Goal: Contribute content

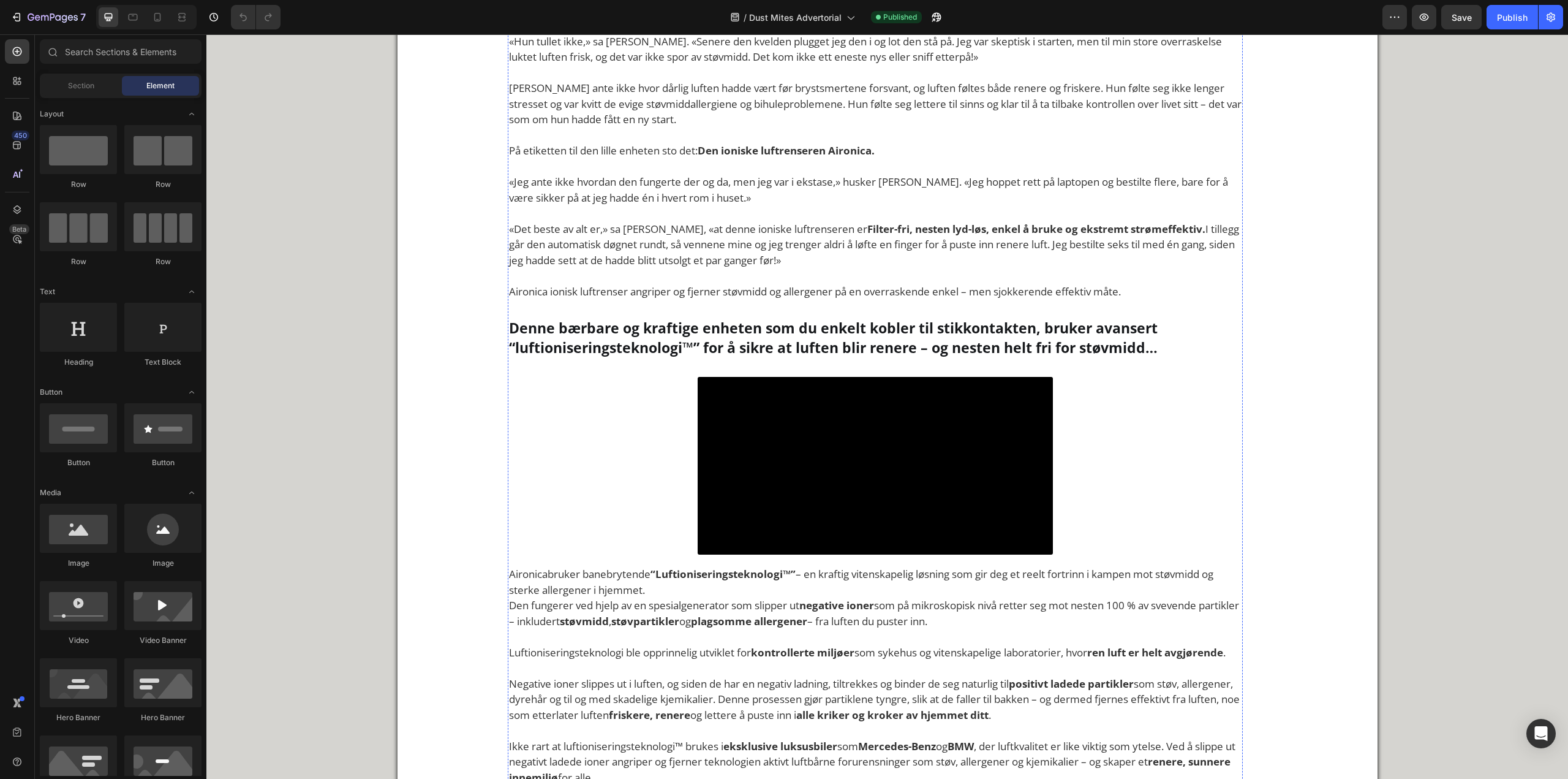
scroll to position [2145, 0]
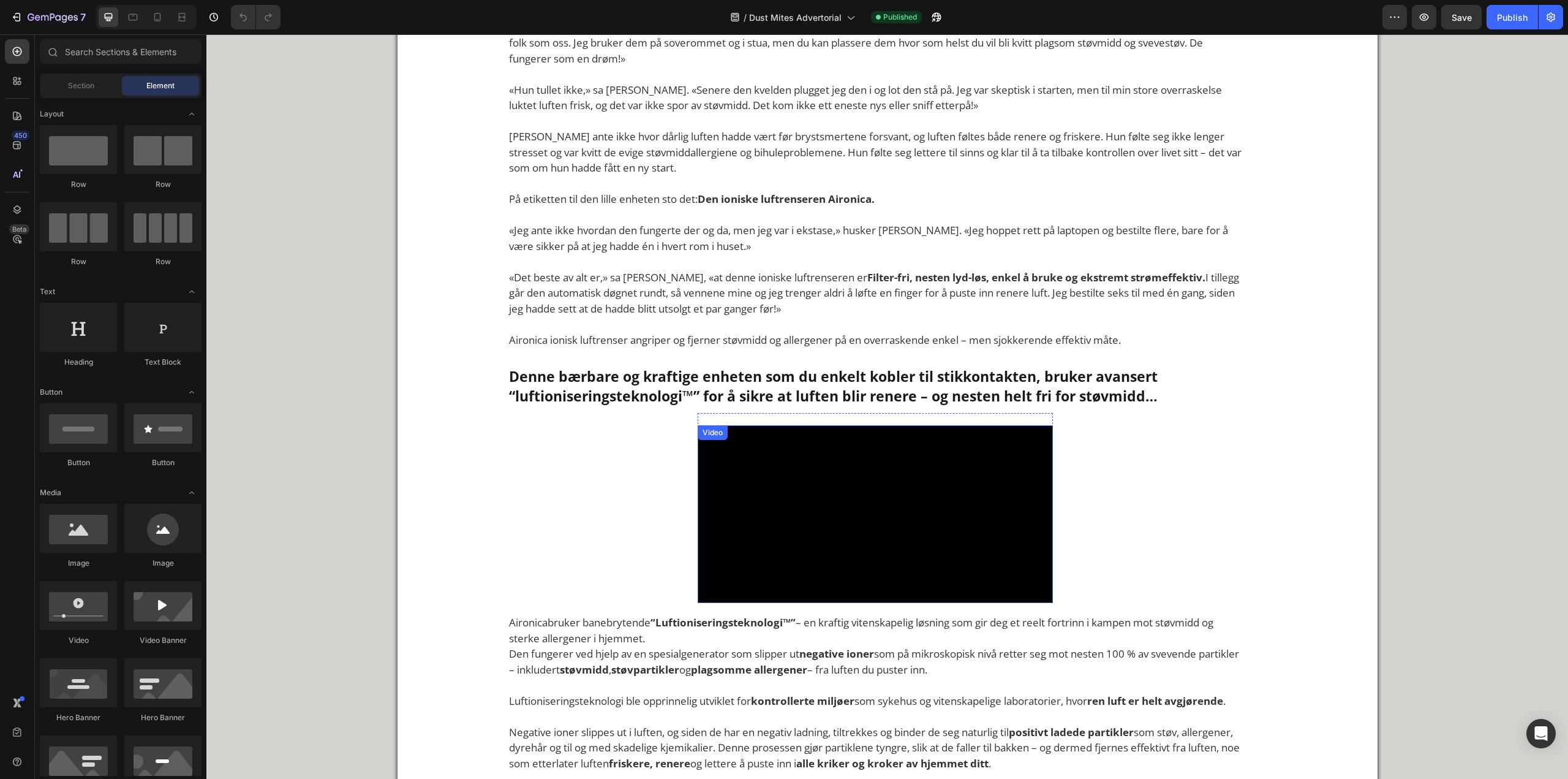
click at [881, 547] on video at bounding box center [875, 514] width 355 height 177
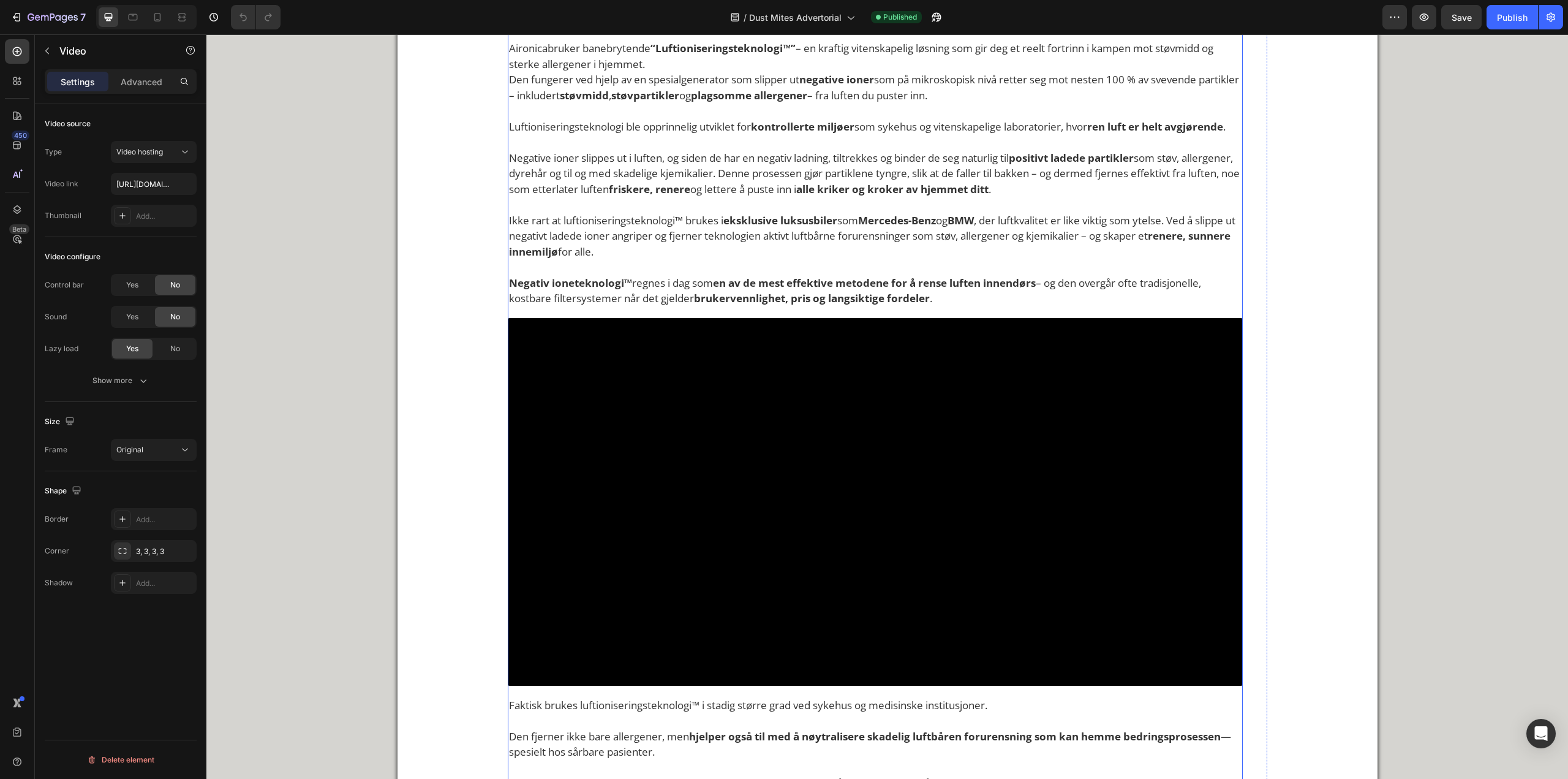
scroll to position [2942, 0]
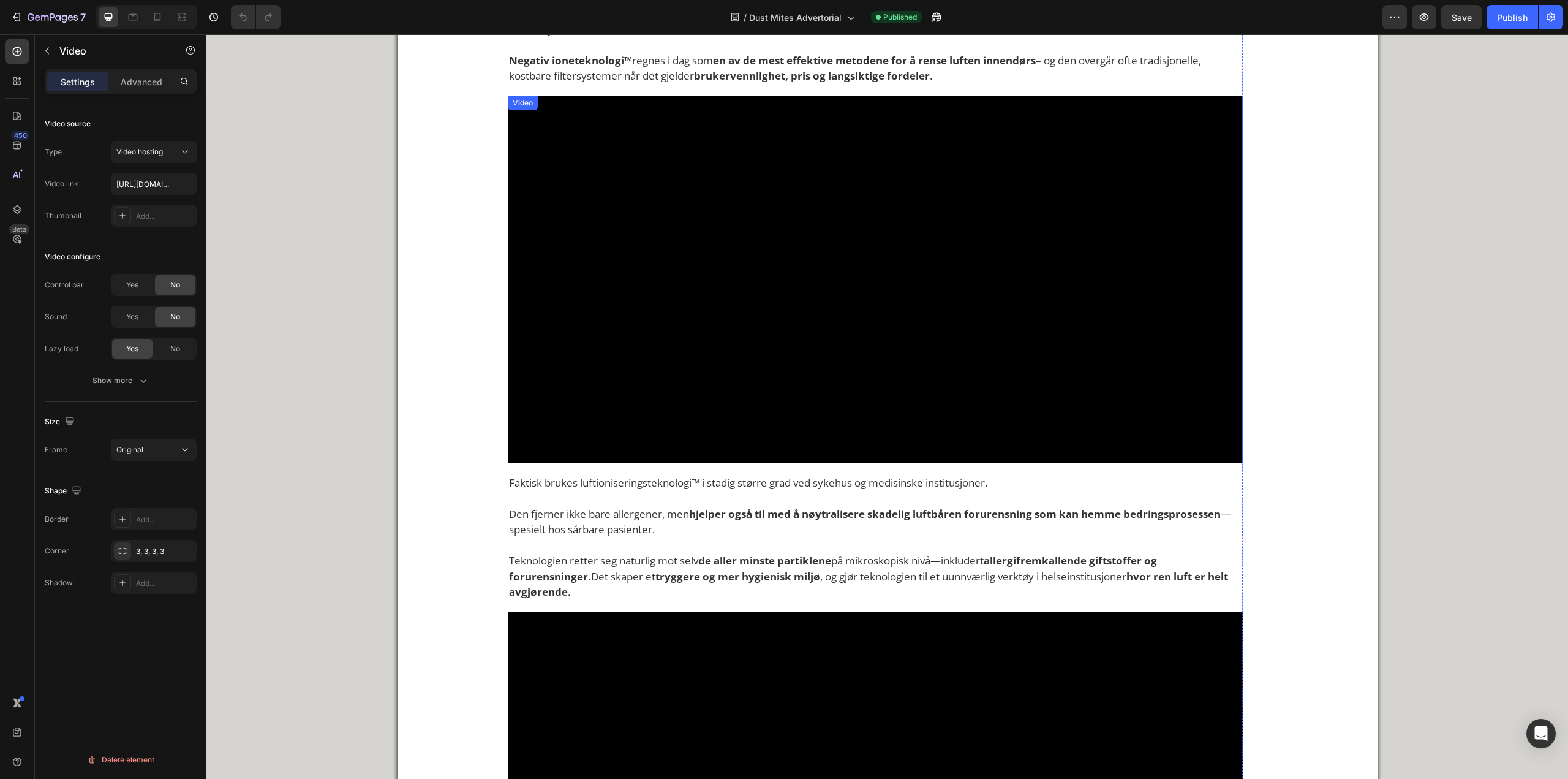
click at [884, 396] on video at bounding box center [875, 279] width 735 height 368
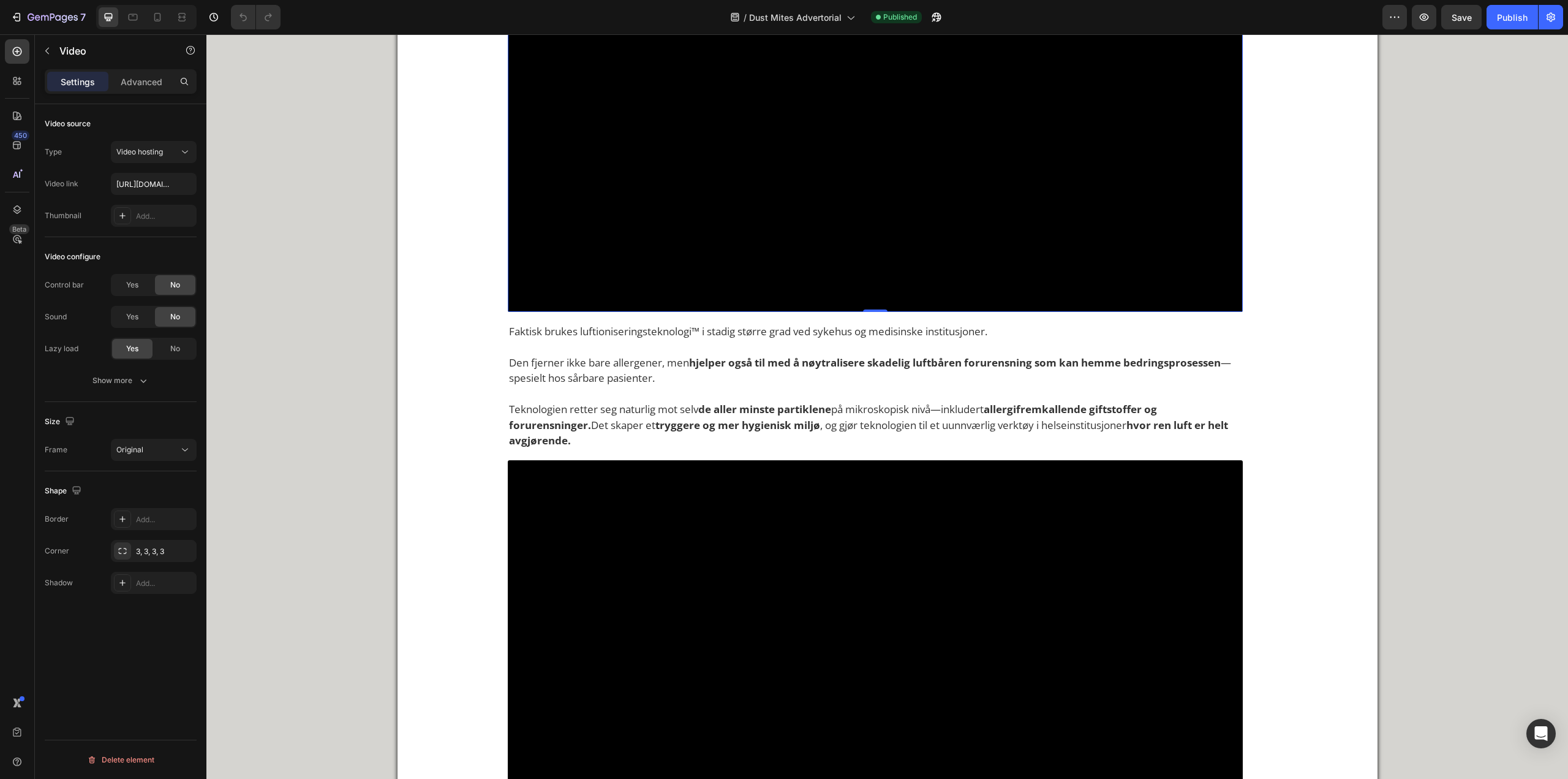
scroll to position [3187, 0]
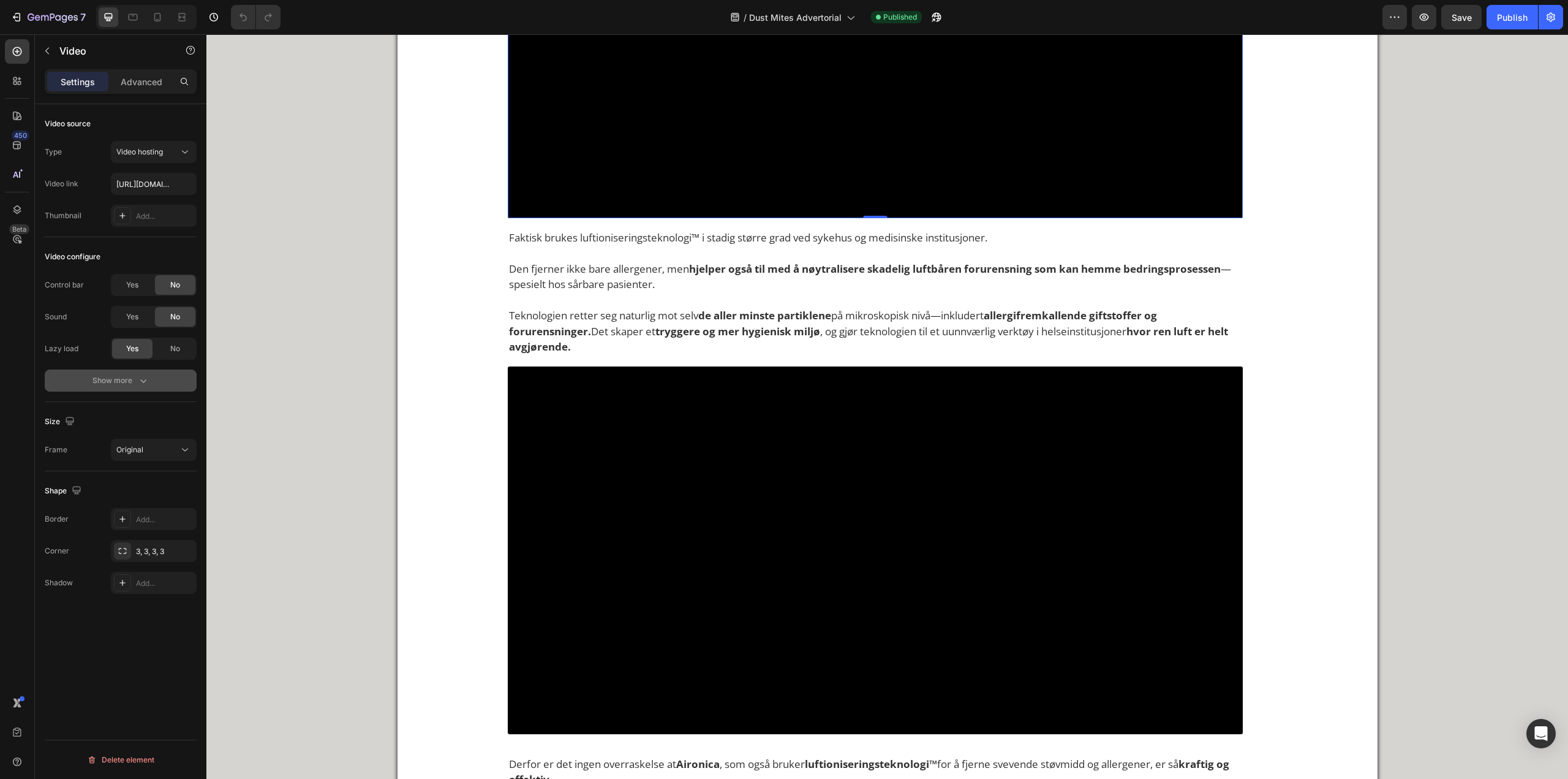
click at [136, 382] on div "Show more" at bounding box center [121, 380] width 57 height 12
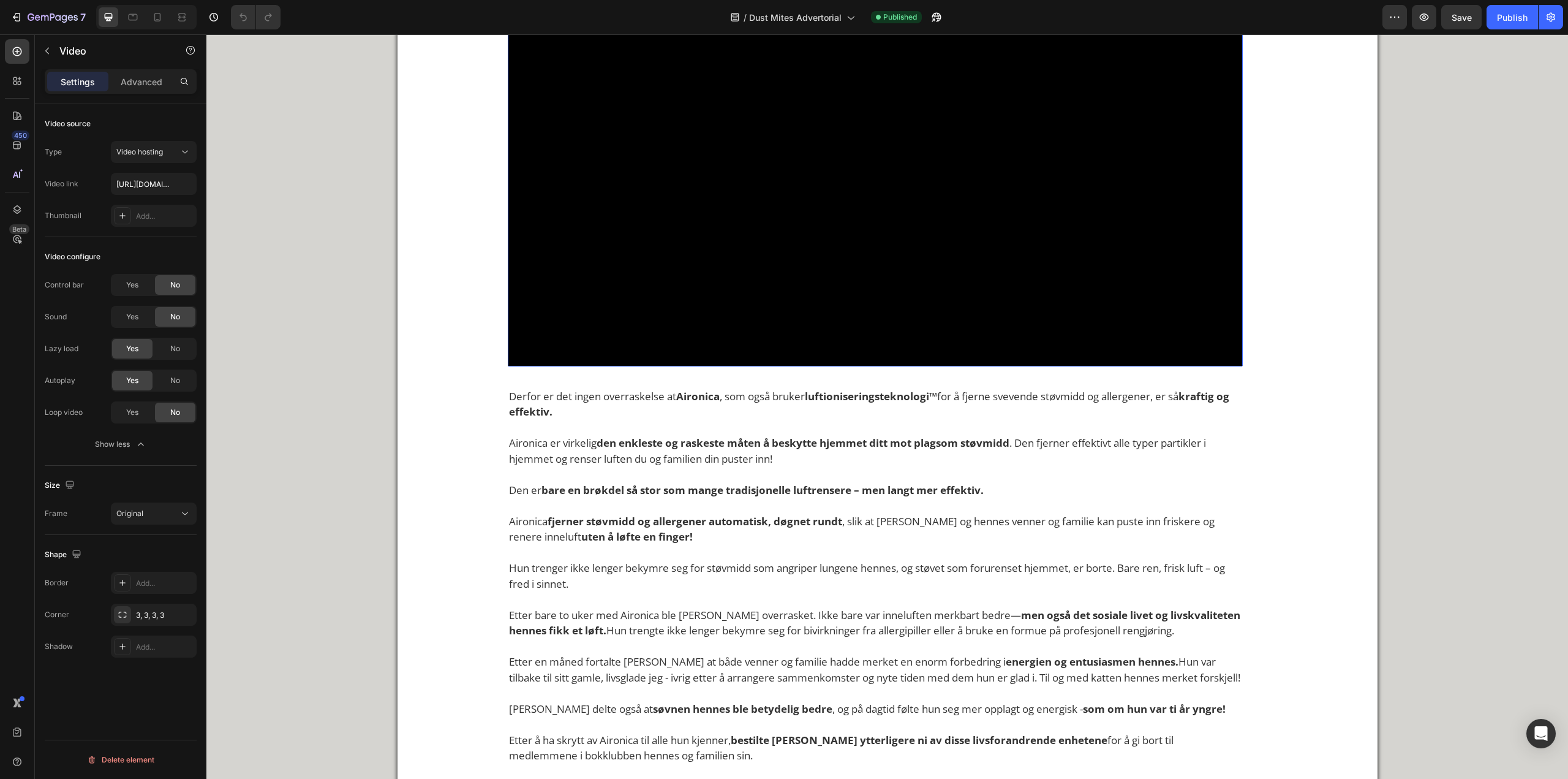
click at [814, 334] on video at bounding box center [875, 183] width 735 height 368
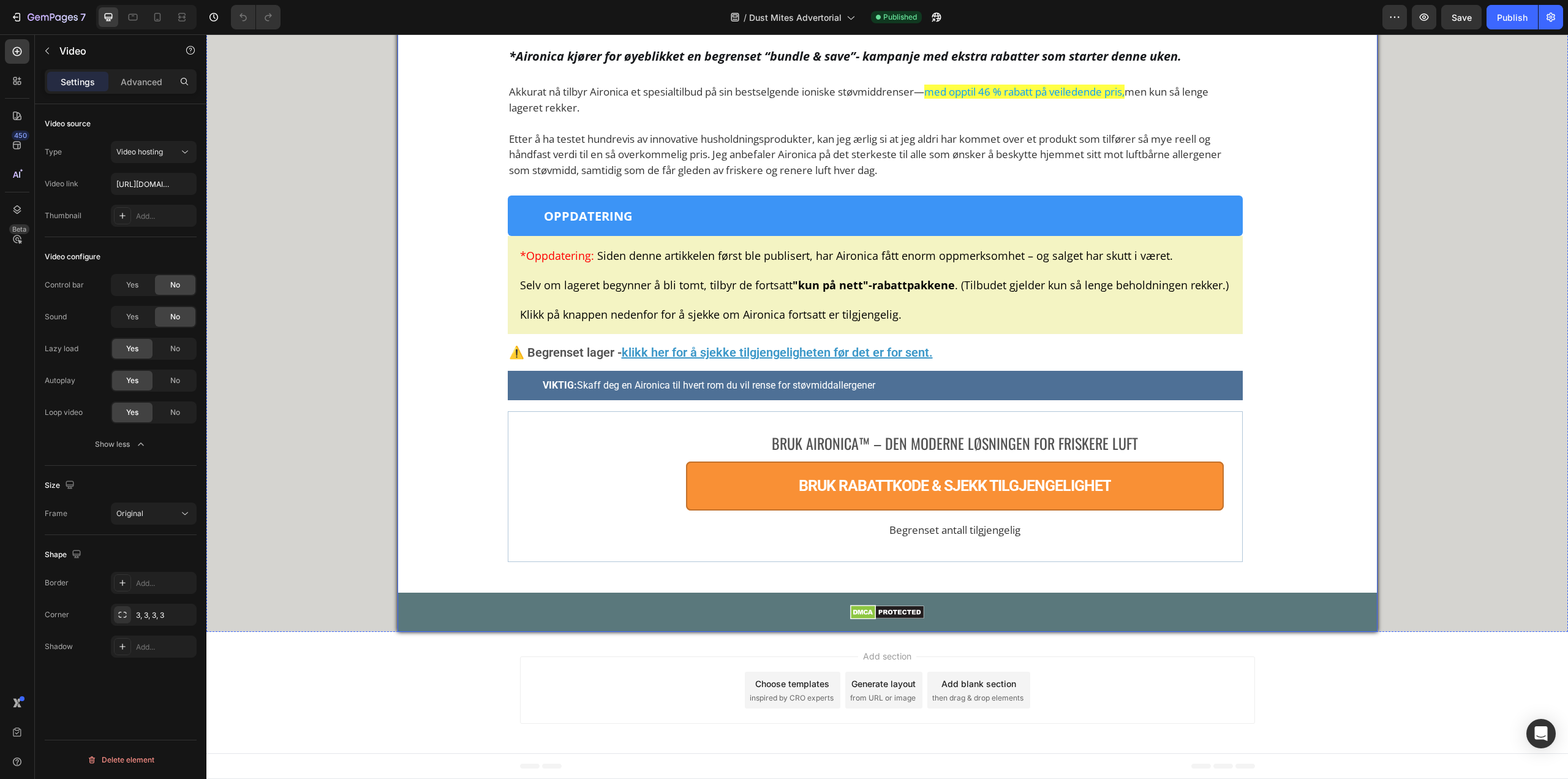
scroll to position [9072, 0]
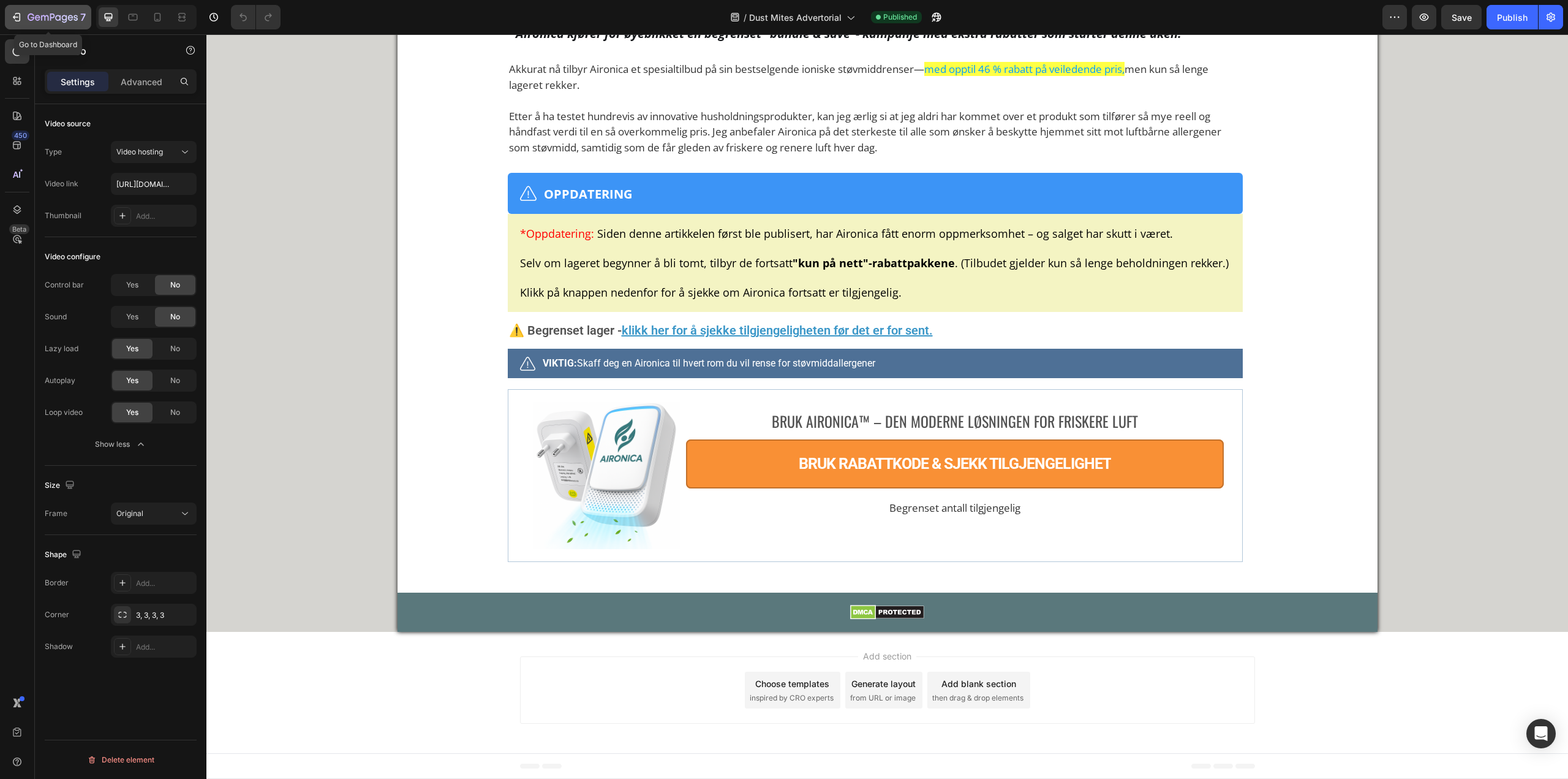
click at [63, 18] on icon "button" at bounding box center [53, 18] width 50 height 10
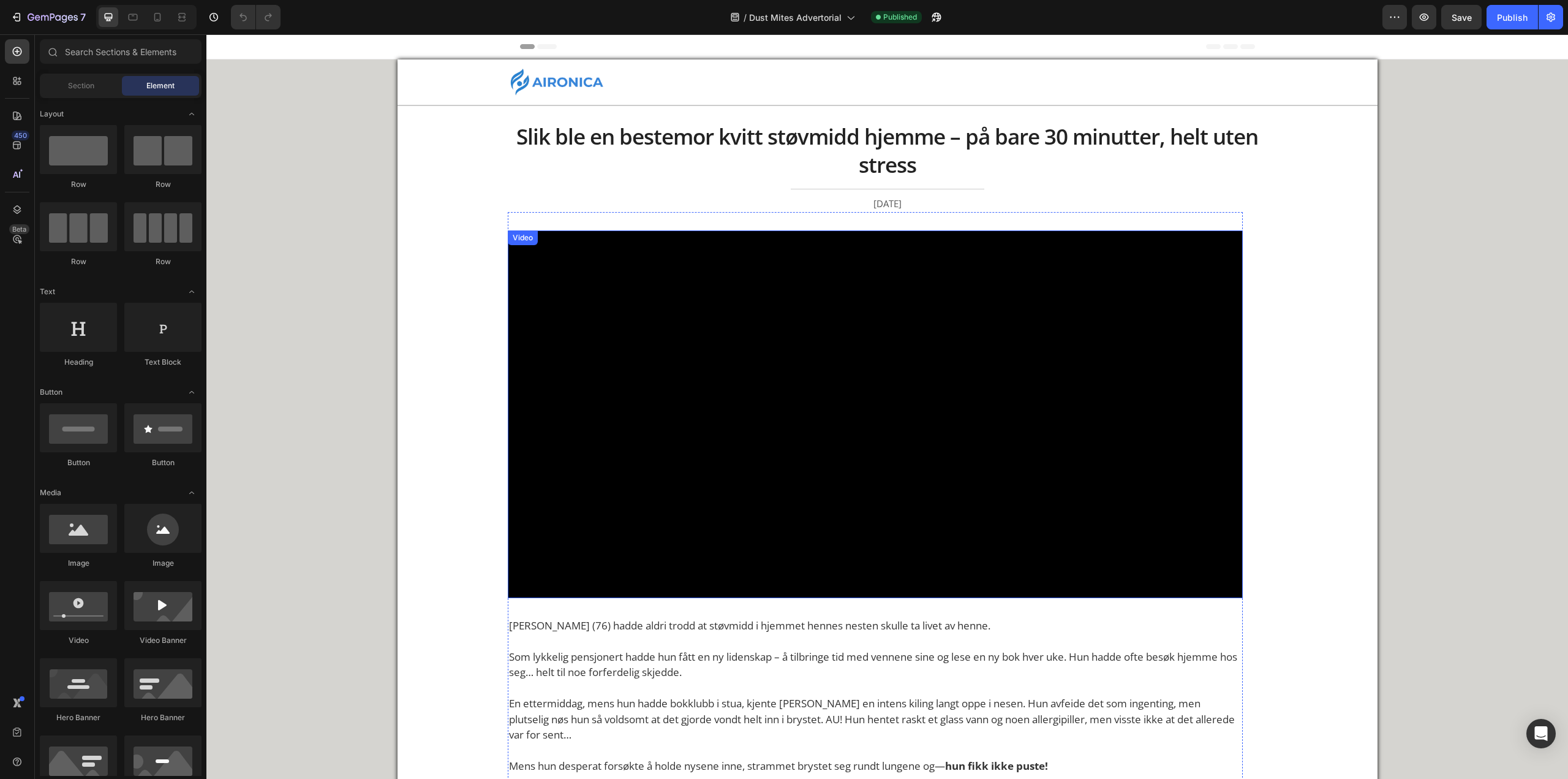
click at [742, 440] on video at bounding box center [875, 414] width 735 height 368
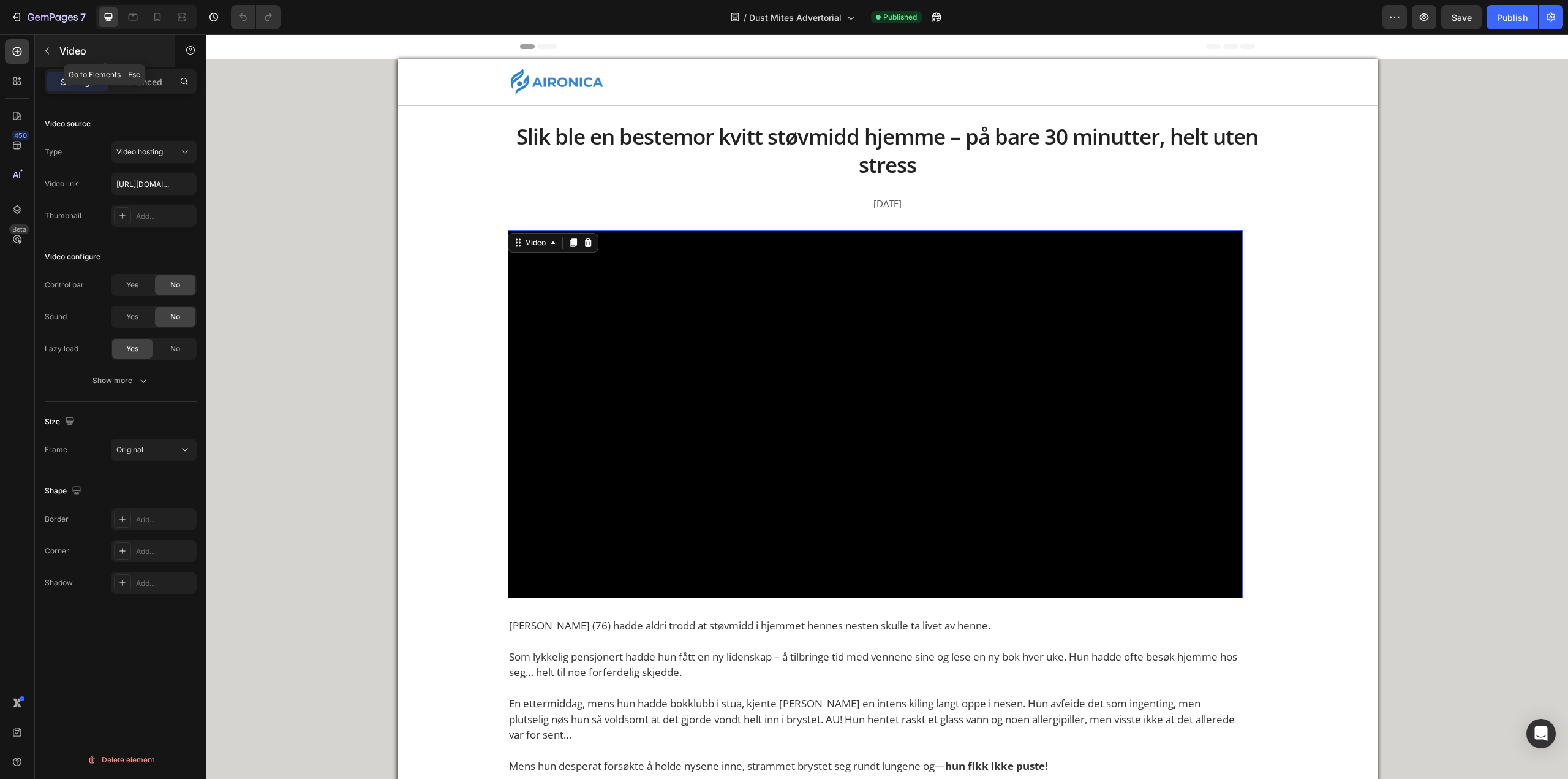
click at [43, 52] on icon "button" at bounding box center [47, 50] width 10 height 10
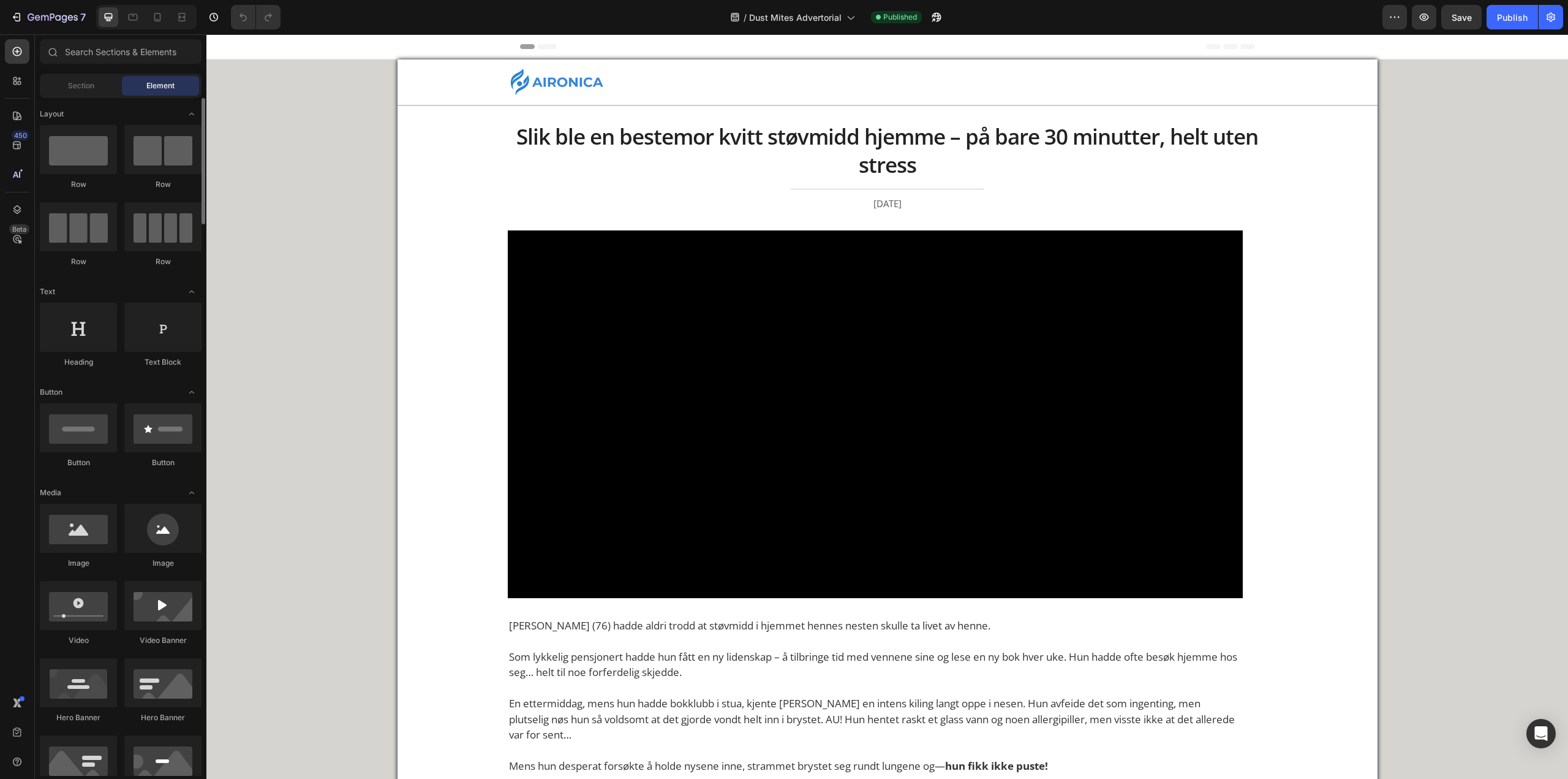
scroll to position [123, 0]
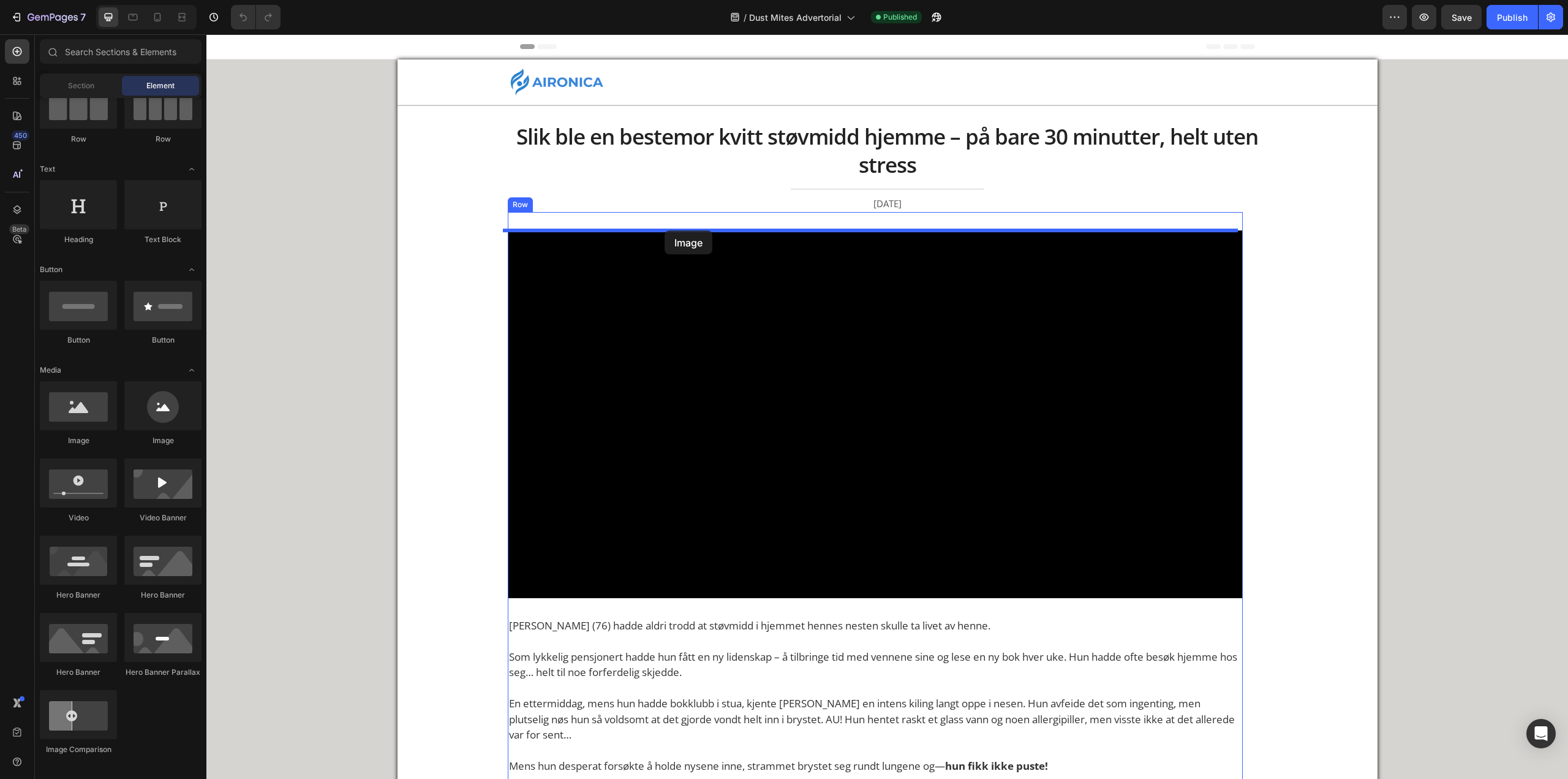
drag, startPoint x: 364, startPoint y: 457, endPoint x: 664, endPoint y: 230, distance: 376.2
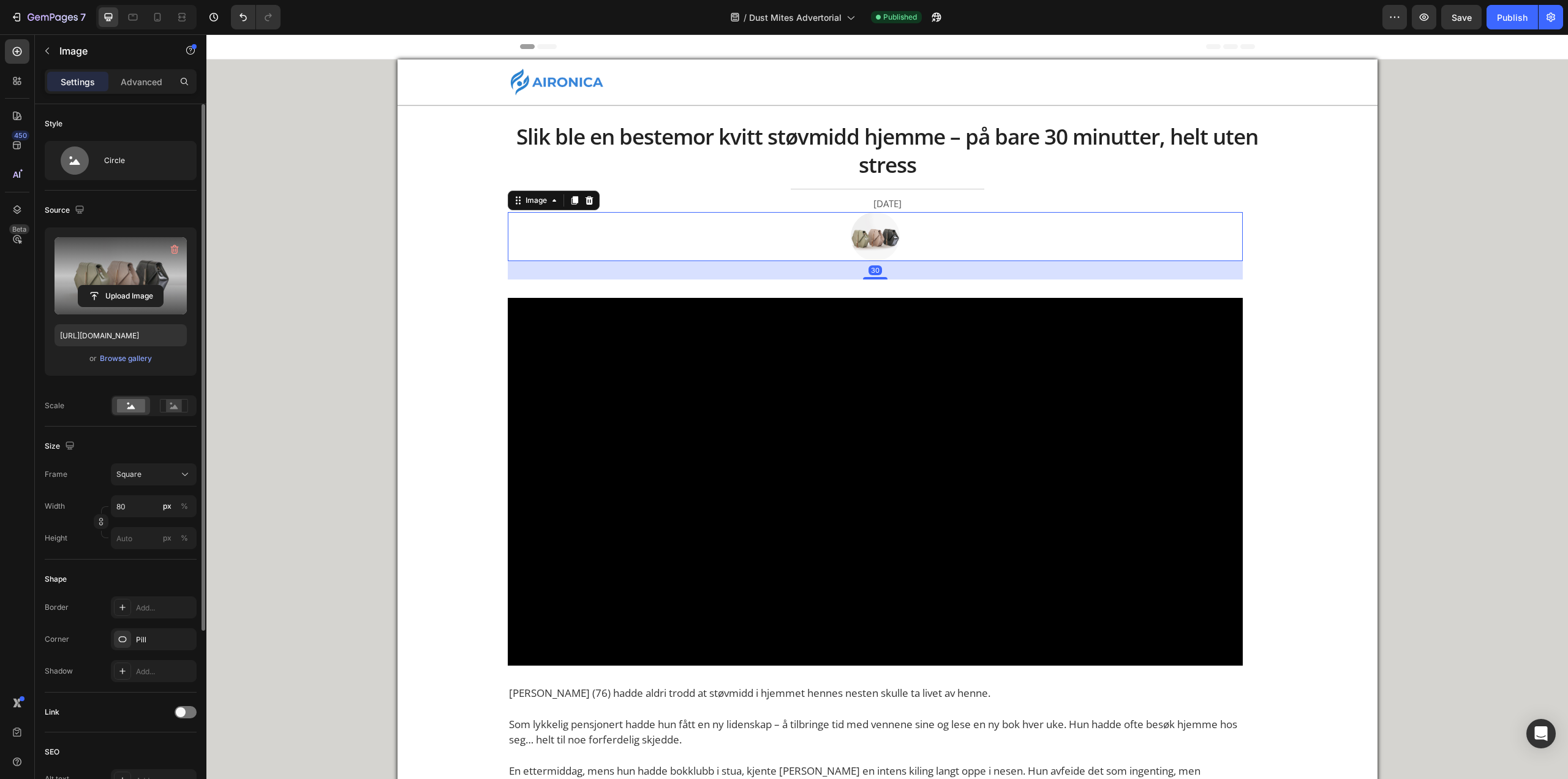
click at [78, 309] on label at bounding box center [121, 276] width 132 height 77
click at [79, 307] on input "file" at bounding box center [121, 296] width 84 height 21
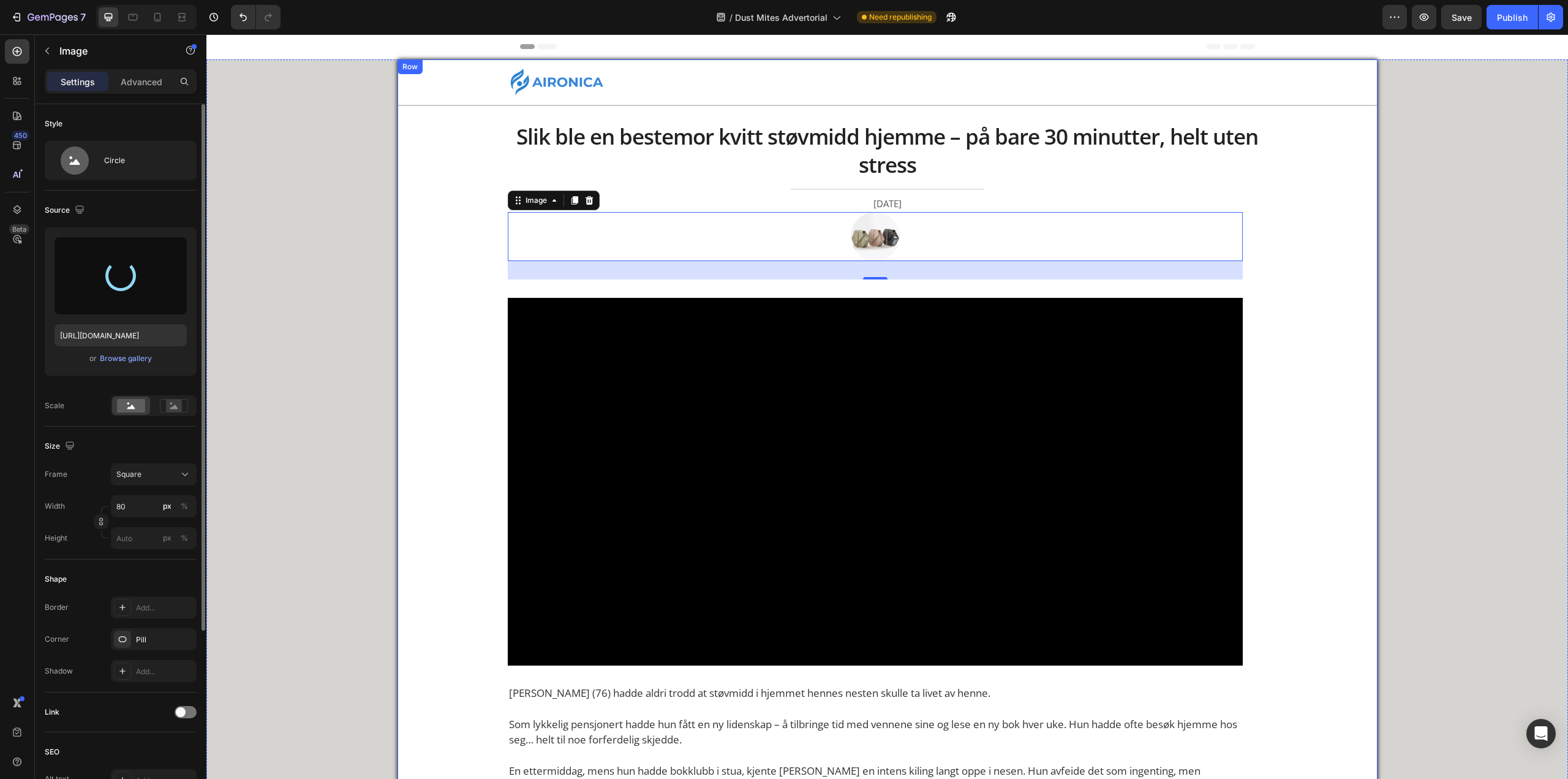
type input "[URL][DOMAIN_NAME]"
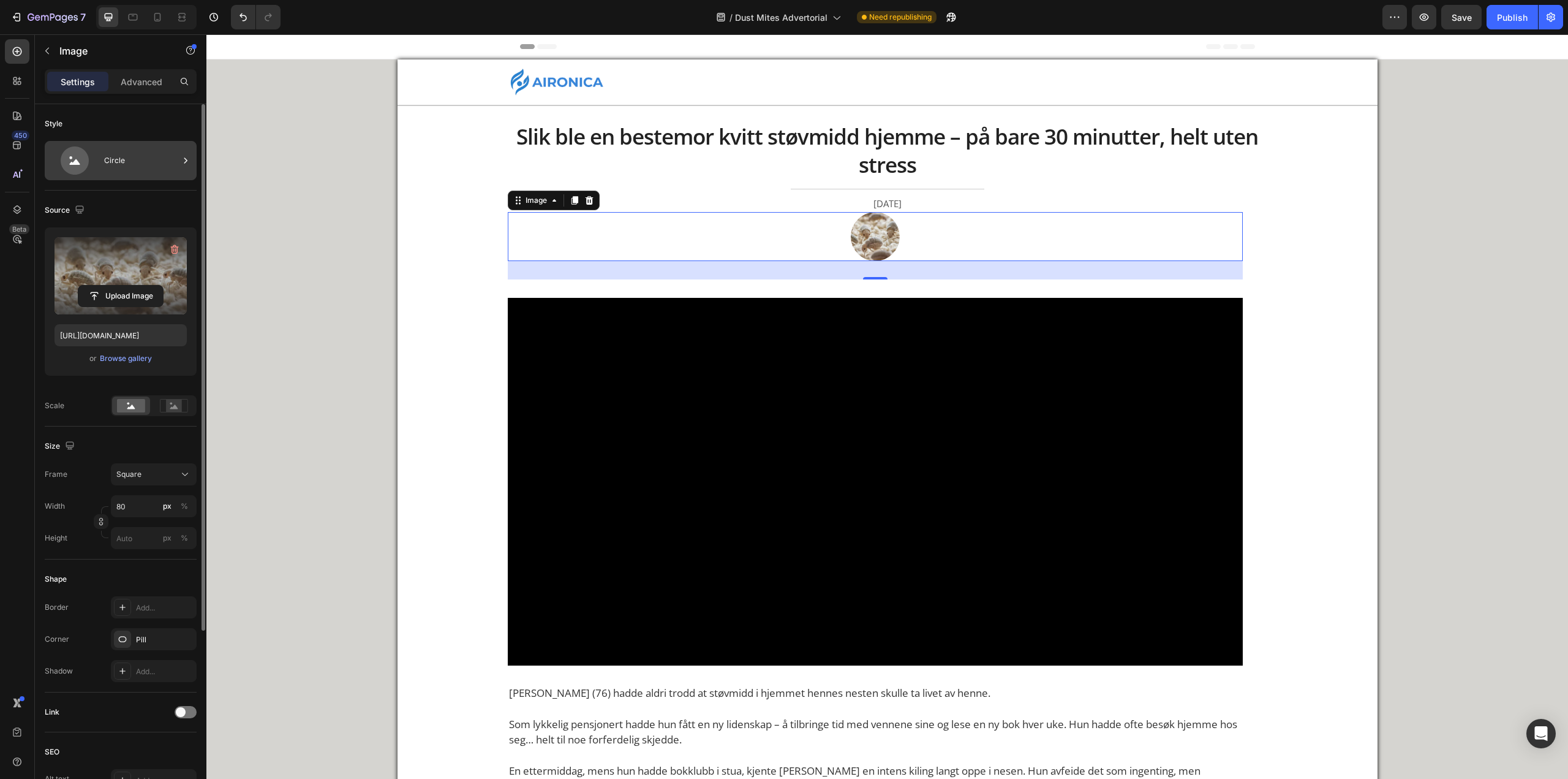
click at [134, 170] on div "Circle" at bounding box center [141, 161] width 75 height 28
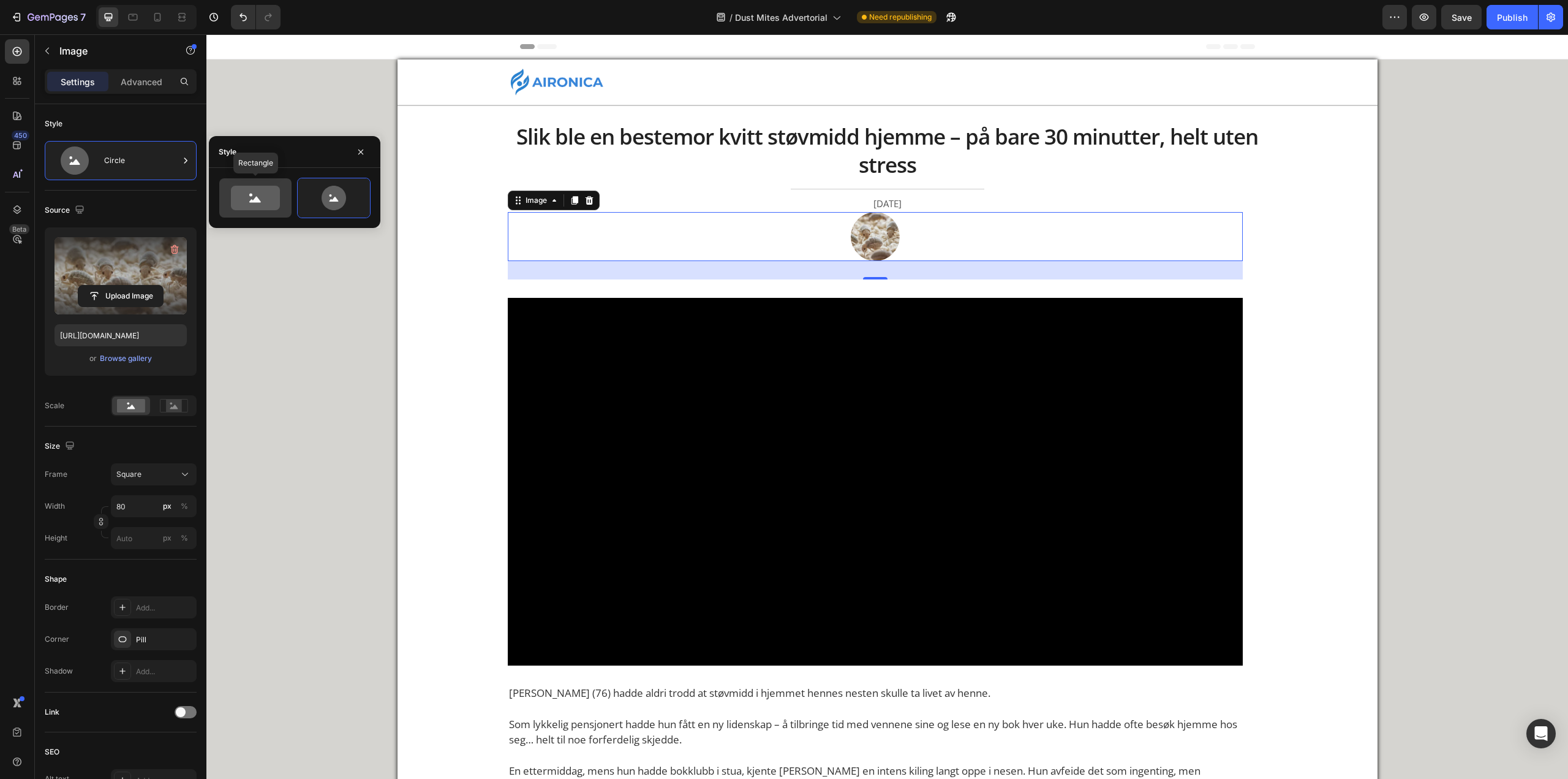
click at [264, 197] on icon at bounding box center [255, 198] width 49 height 25
type input "100"
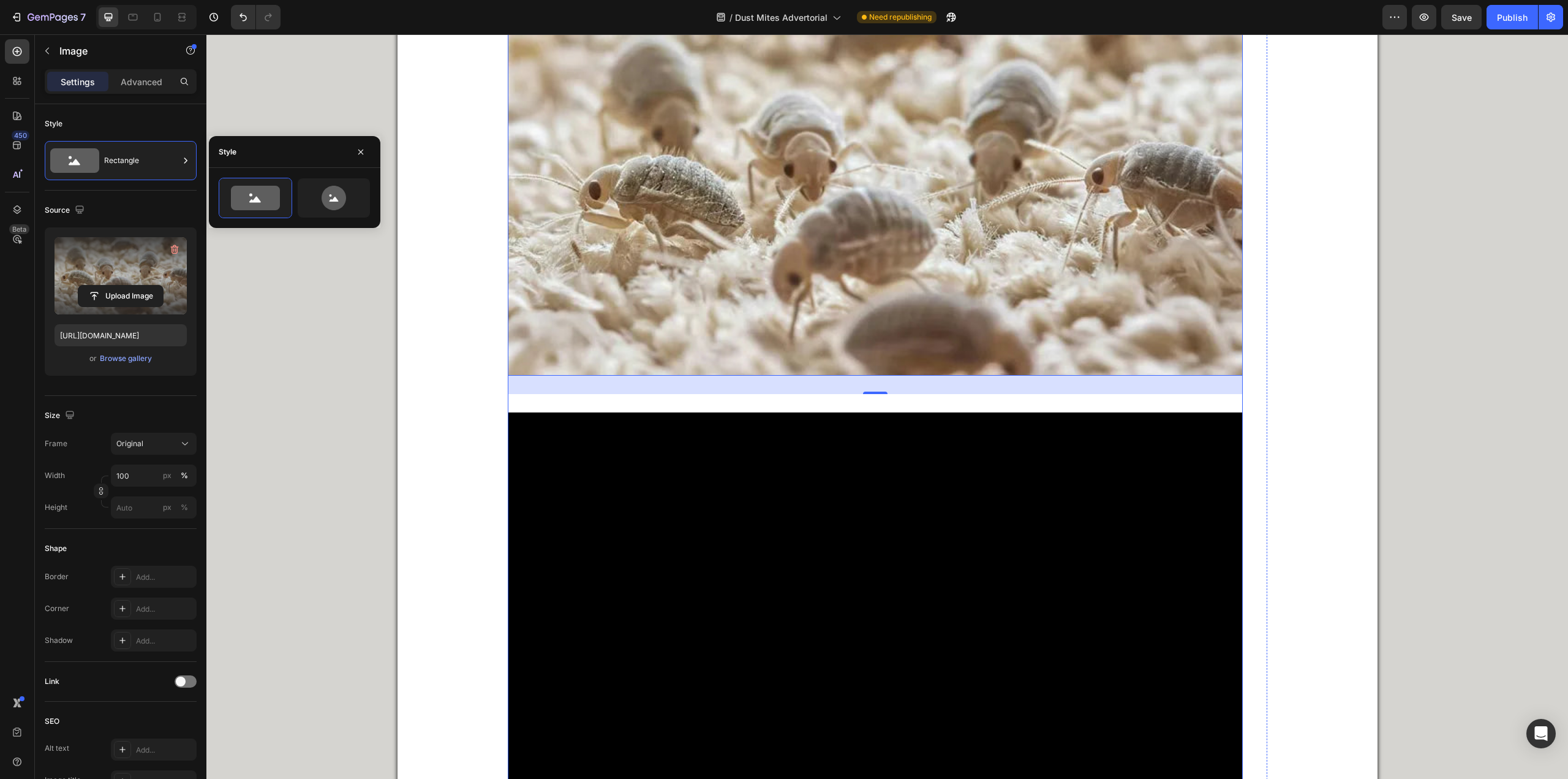
scroll to position [245, 0]
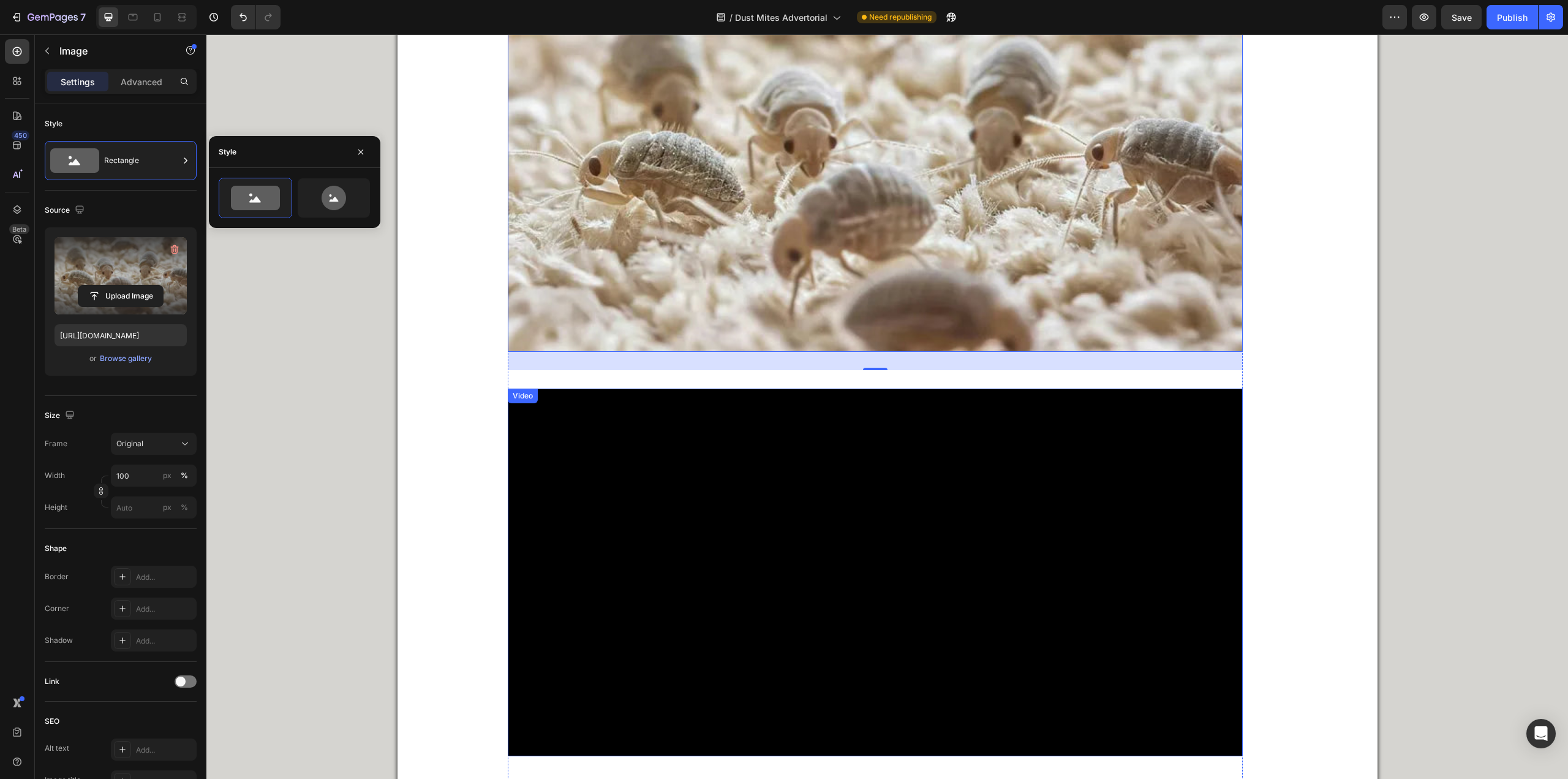
click at [1031, 441] on video at bounding box center [875, 572] width 735 height 368
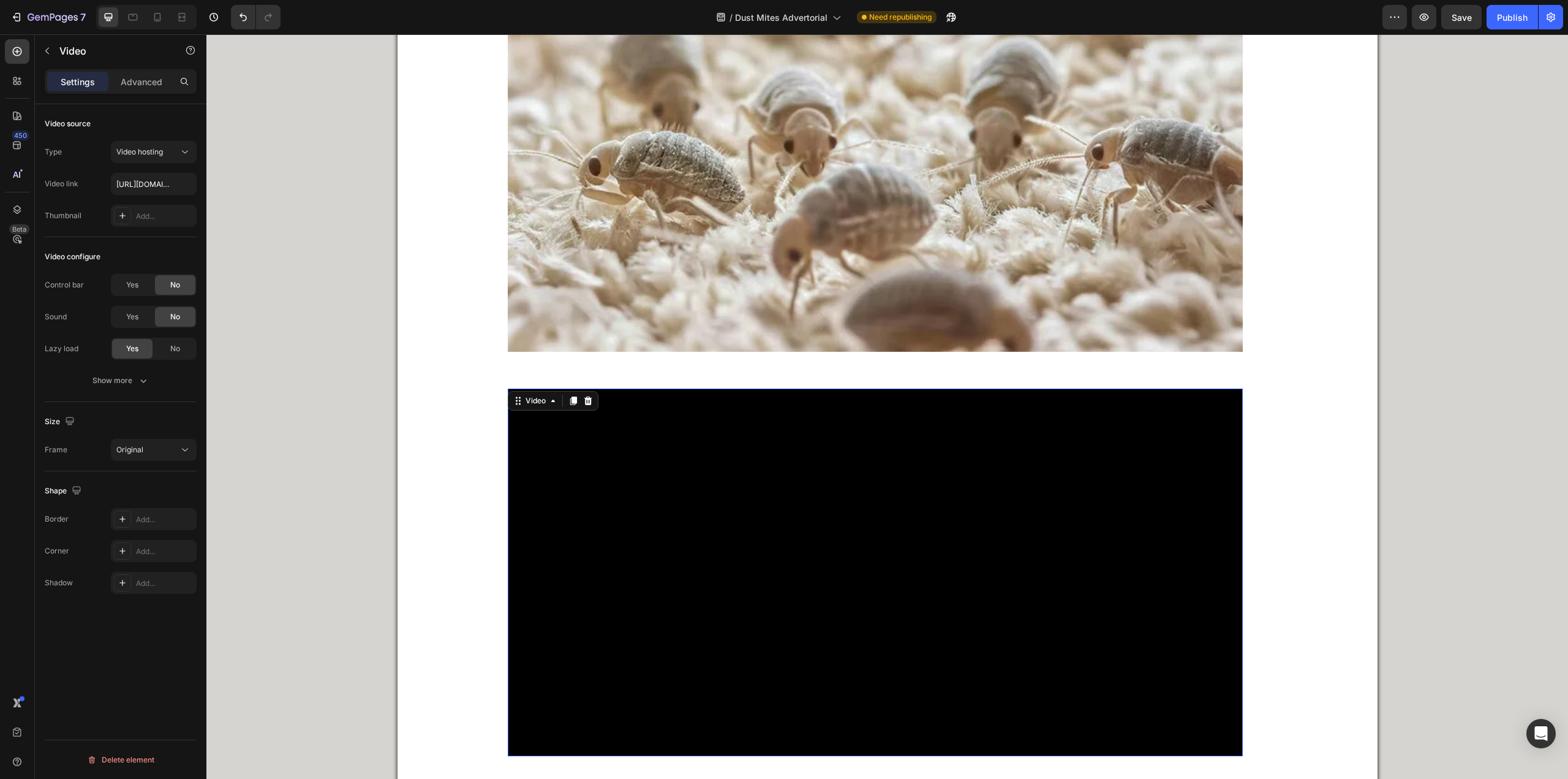
click at [585, 396] on icon at bounding box center [588, 401] width 10 height 10
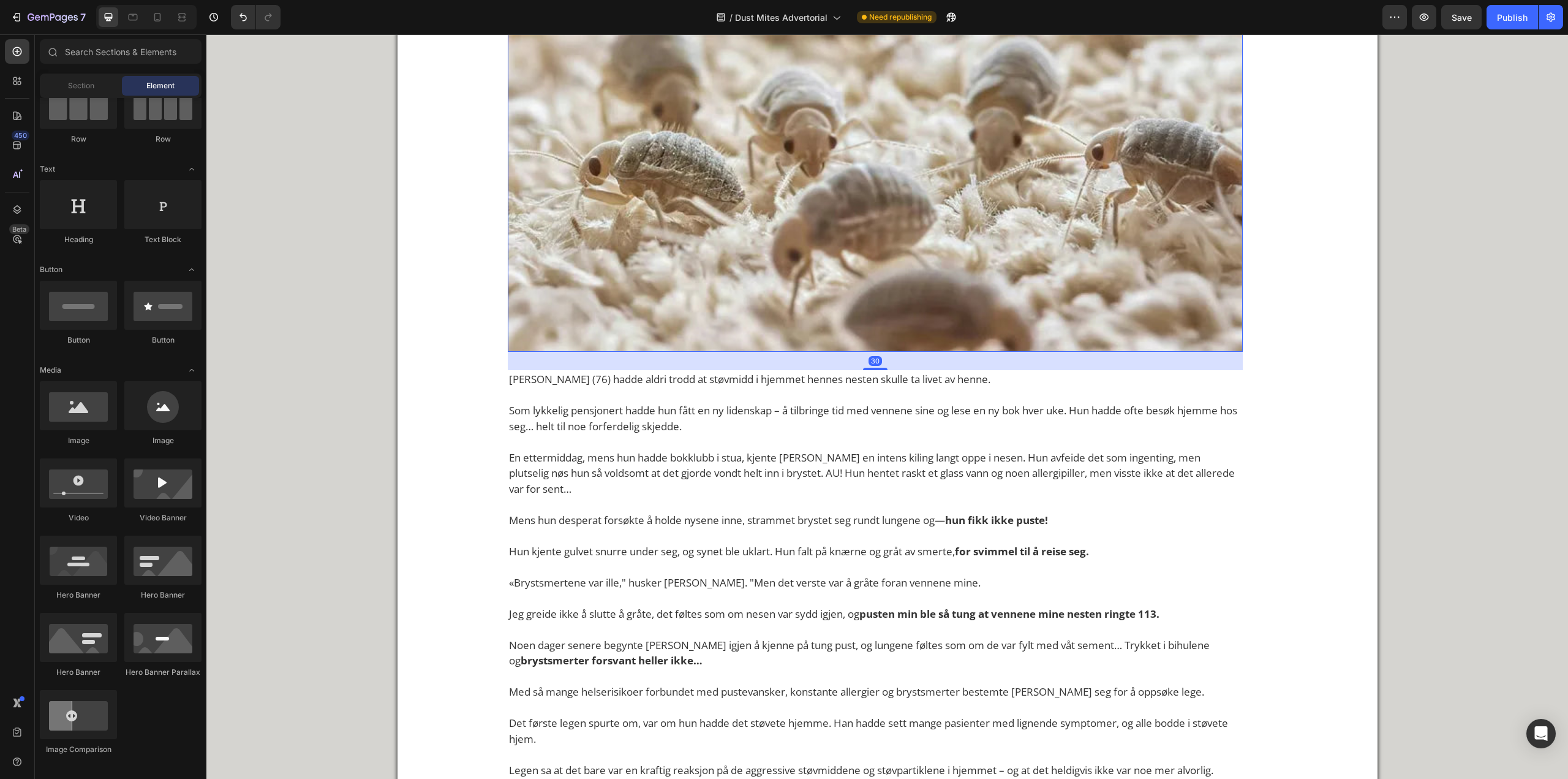
click at [726, 268] on img at bounding box center [875, 159] width 735 height 385
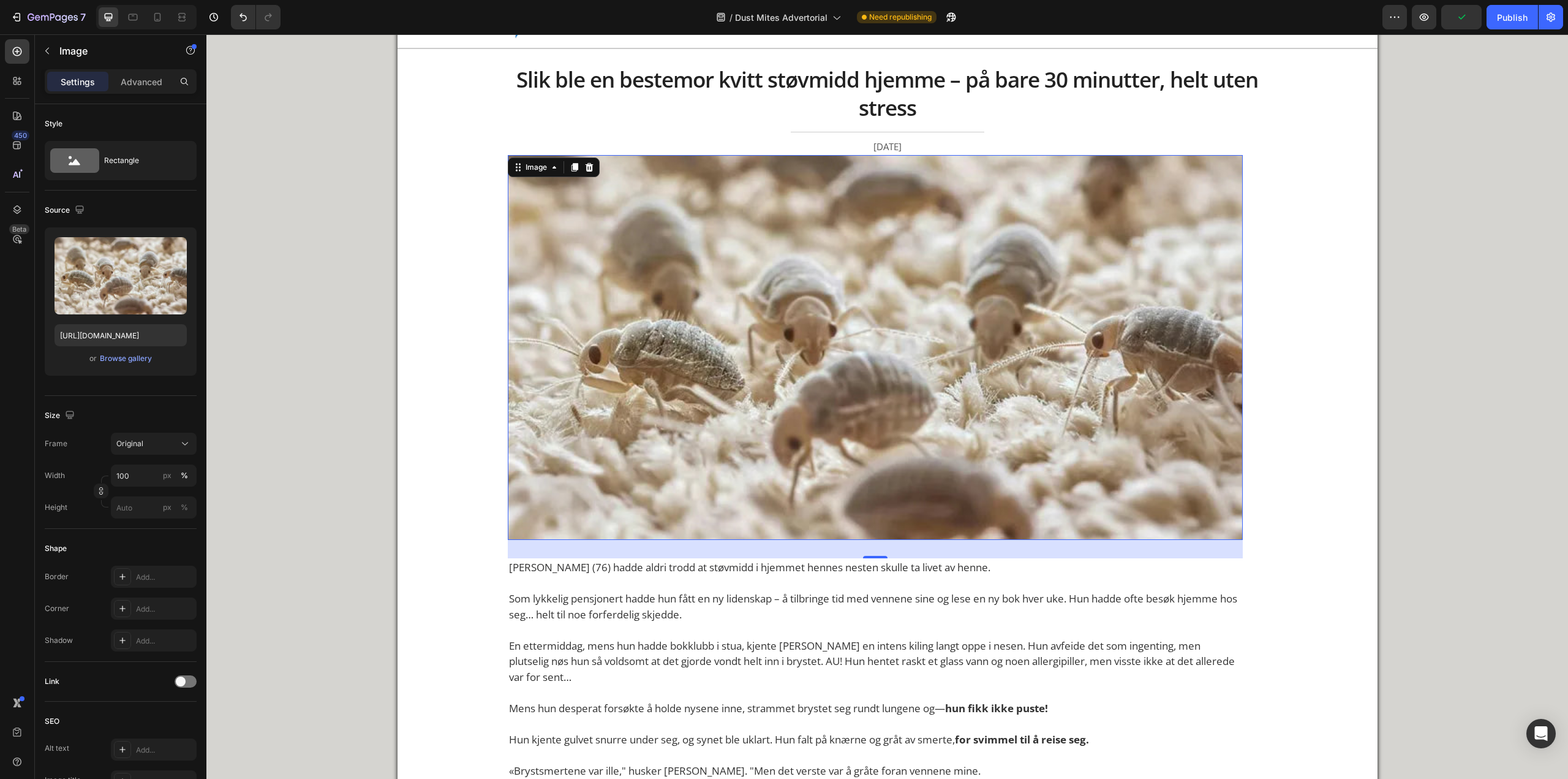
scroll to position [61, 0]
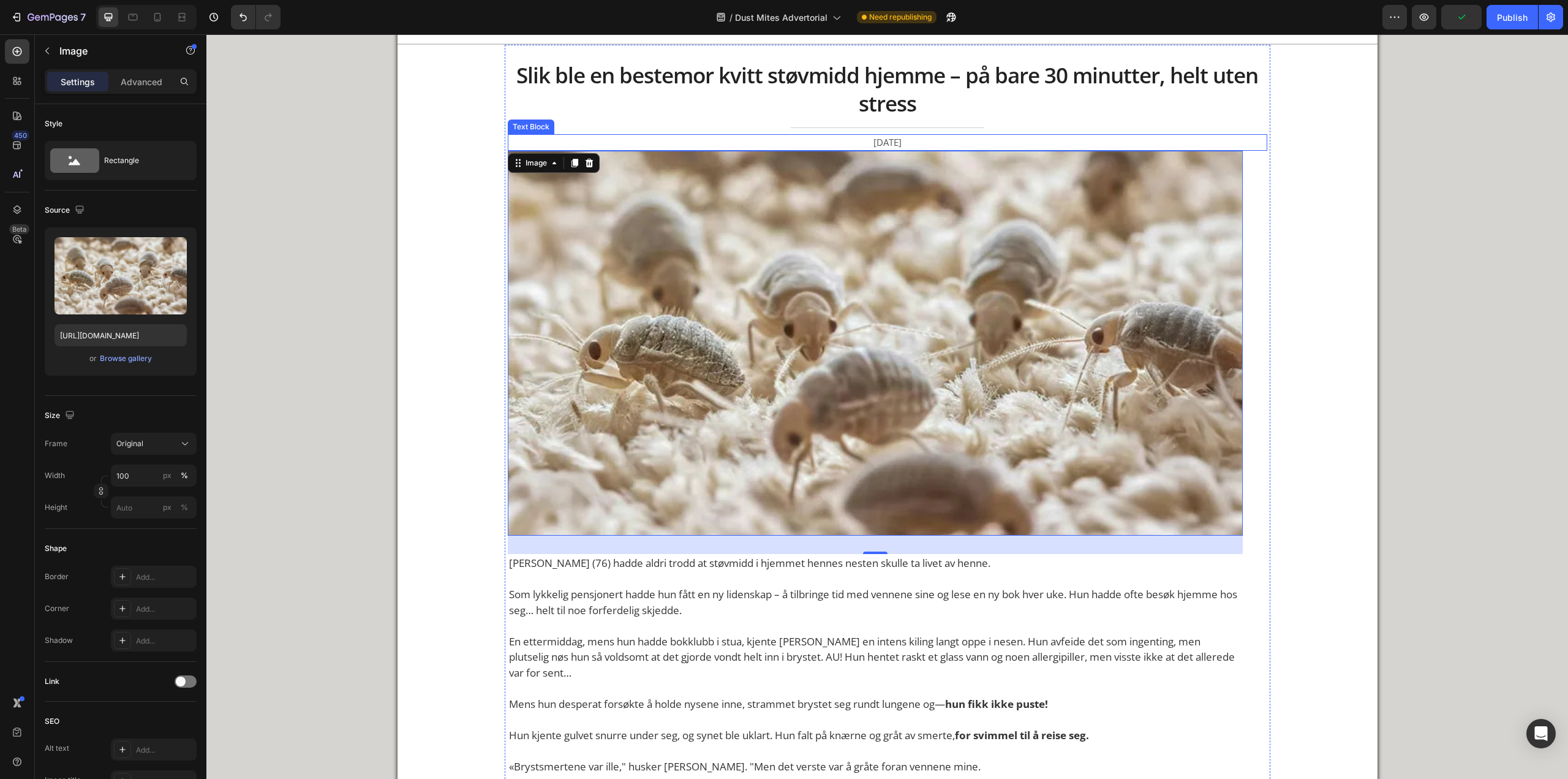
click at [844, 147] on p "[DATE]" at bounding box center [888, 143] width 191 height 14
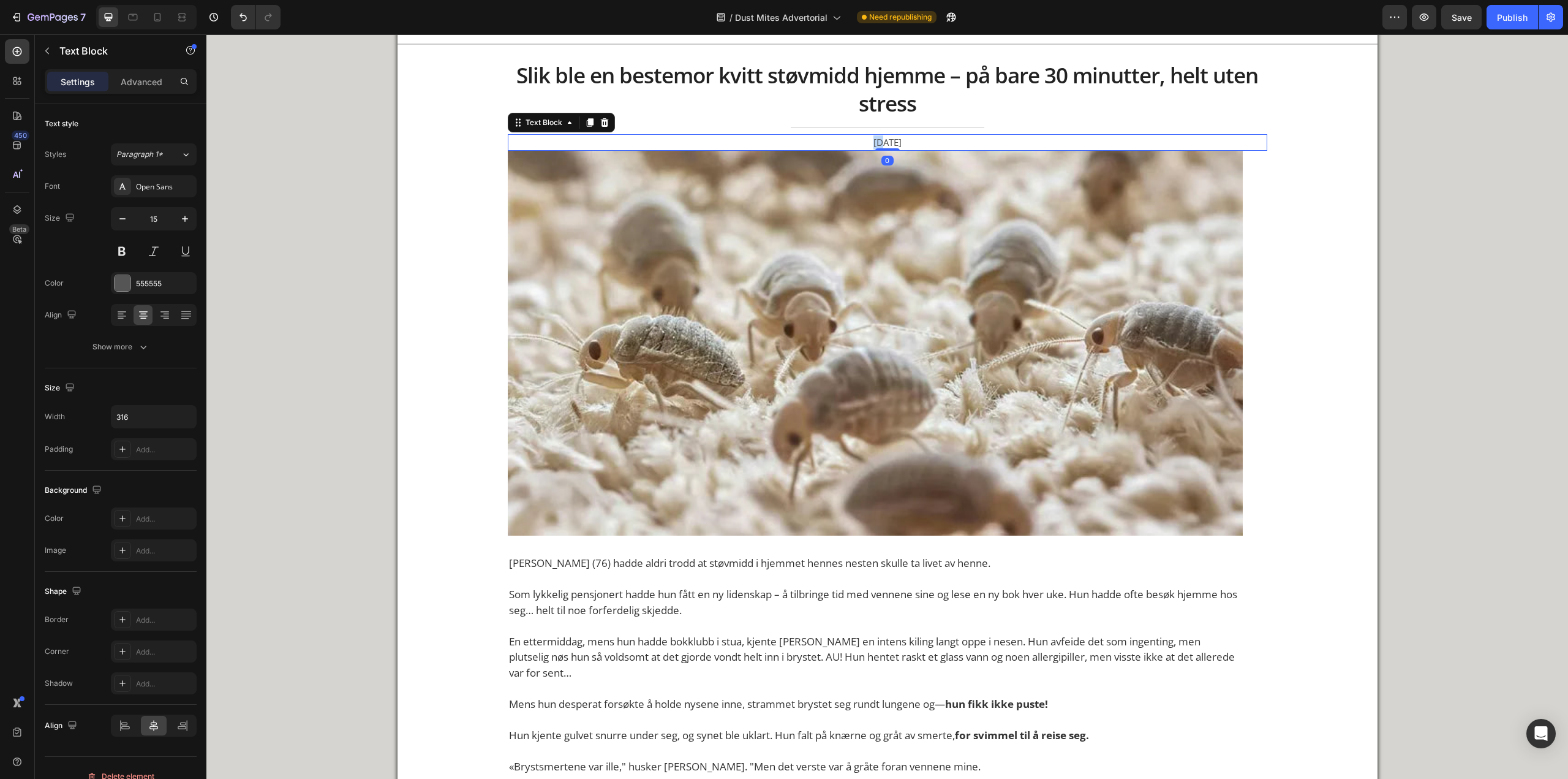
click at [844, 147] on p "[DATE]" at bounding box center [888, 143] width 191 height 14
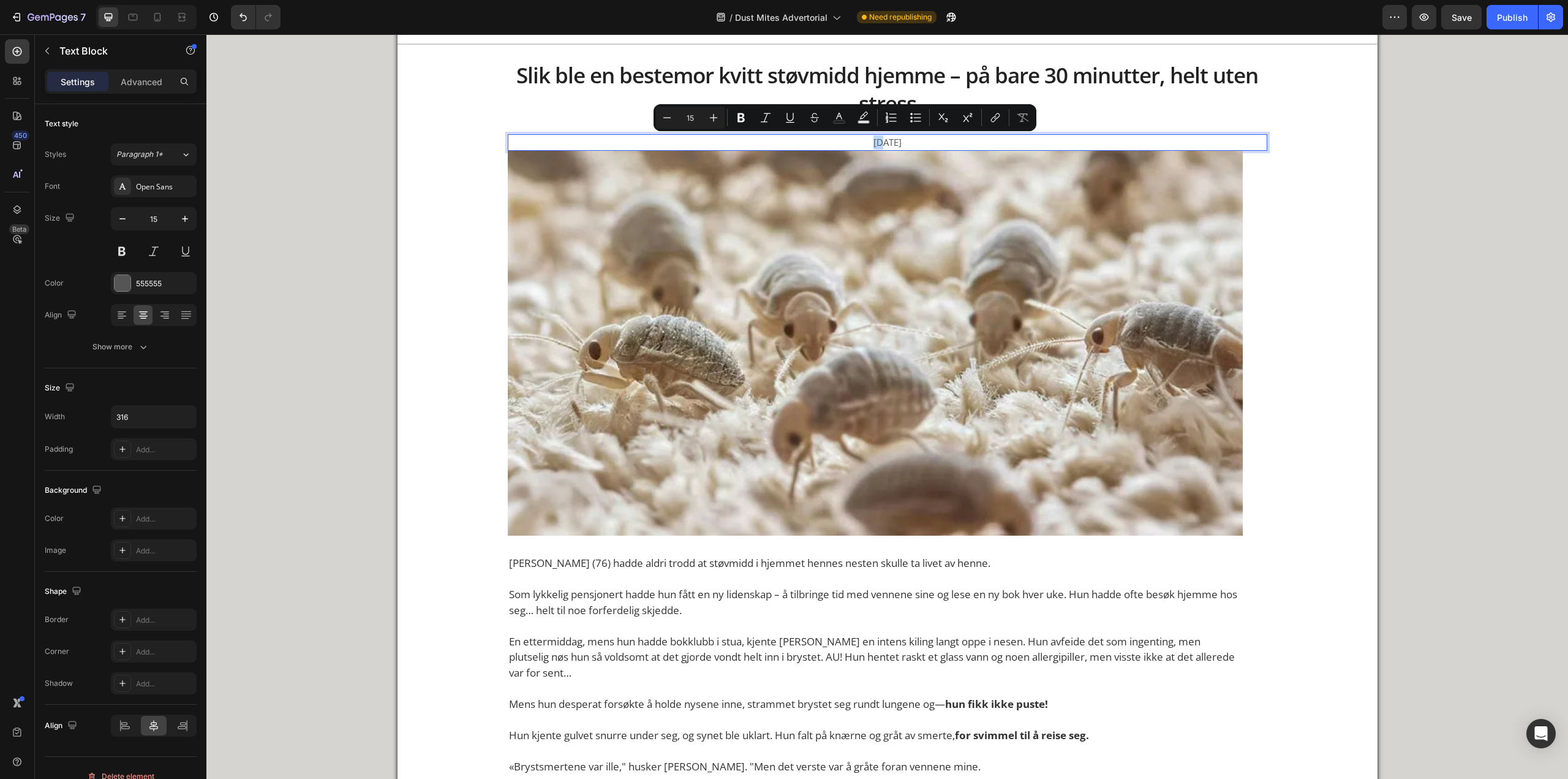
click at [846, 147] on p "[DATE]" at bounding box center [888, 143] width 191 height 14
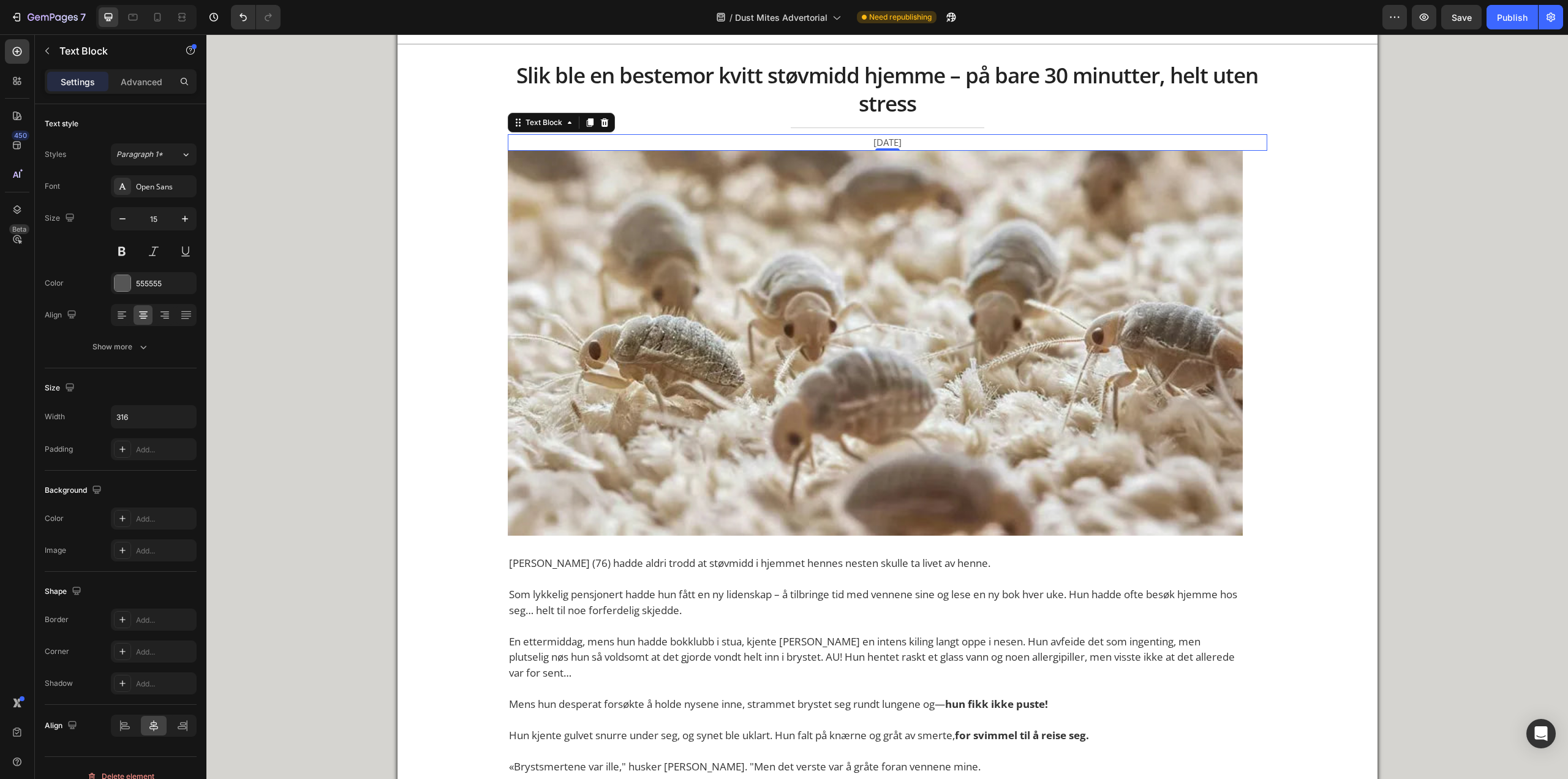
click at [1454, 21] on div "7 Version history / Dust Mites Advertorial Need republishing Preview Save Publi…" at bounding box center [784, 17] width 1568 height 35
click at [1461, 21] on div "7 Version history / Dust Mites Advertorial Need republishing Preview Save Publi…" at bounding box center [784, 17] width 1568 height 35
click at [1464, 12] on div "7 Version history / Dust Mites Advertorial Need republishing Preview Save Publi…" at bounding box center [784, 17] width 1568 height 35
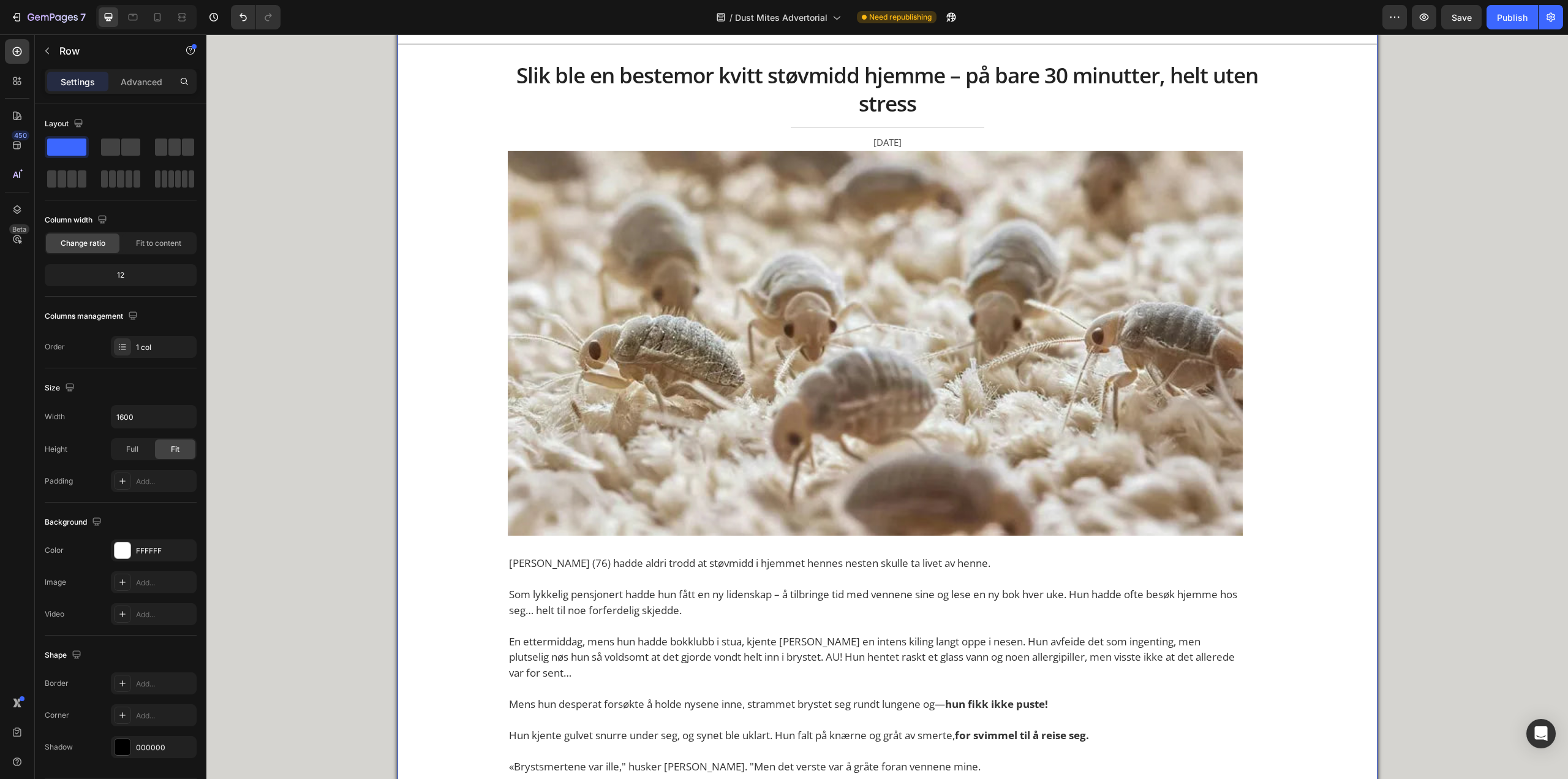
click at [1468, 17] on div "7 Version history / Dust Mites Advertorial Need republishing Preview Save Publi…" at bounding box center [784, 17] width 1568 height 35
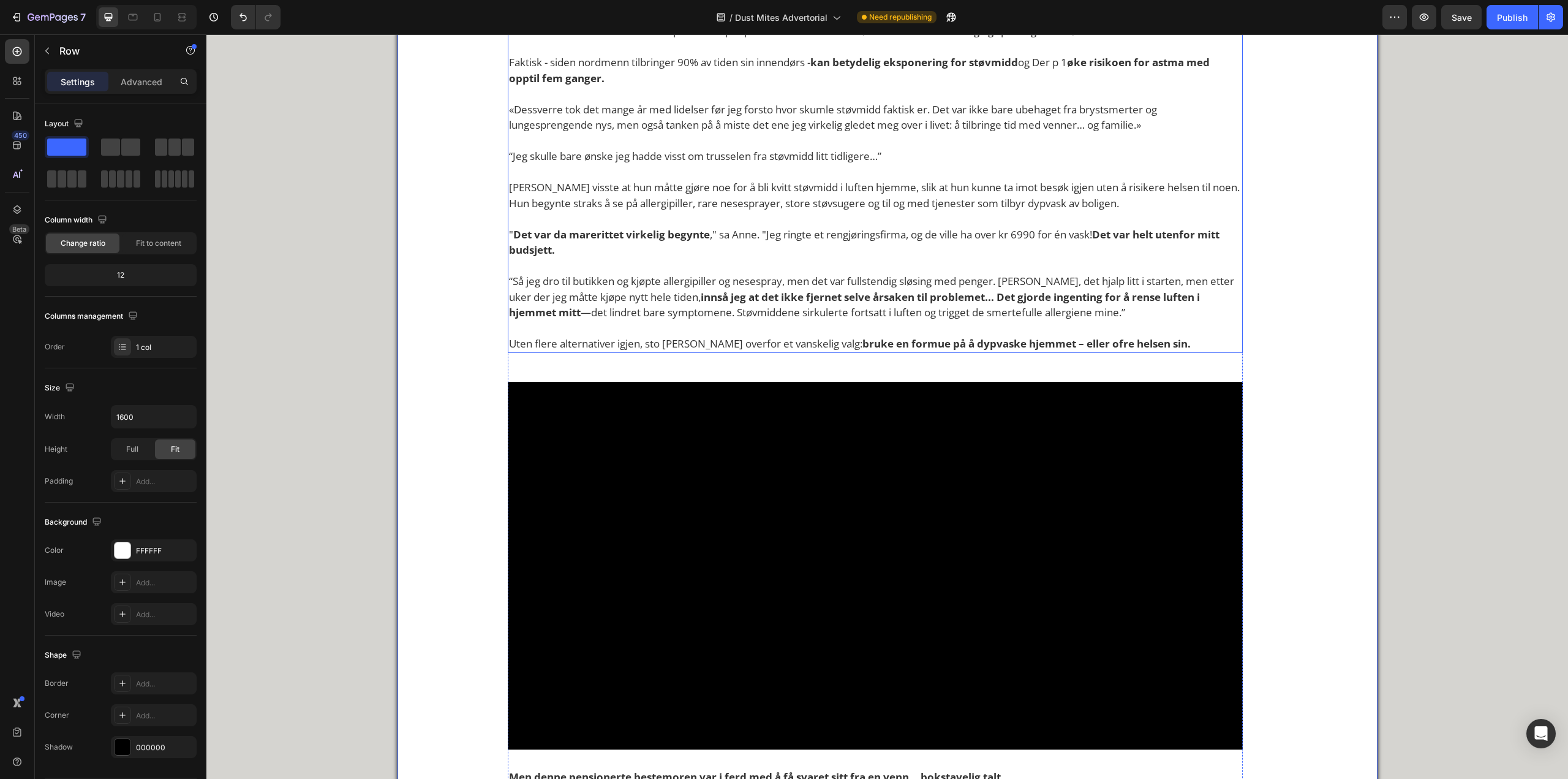
scroll to position [1287, 0]
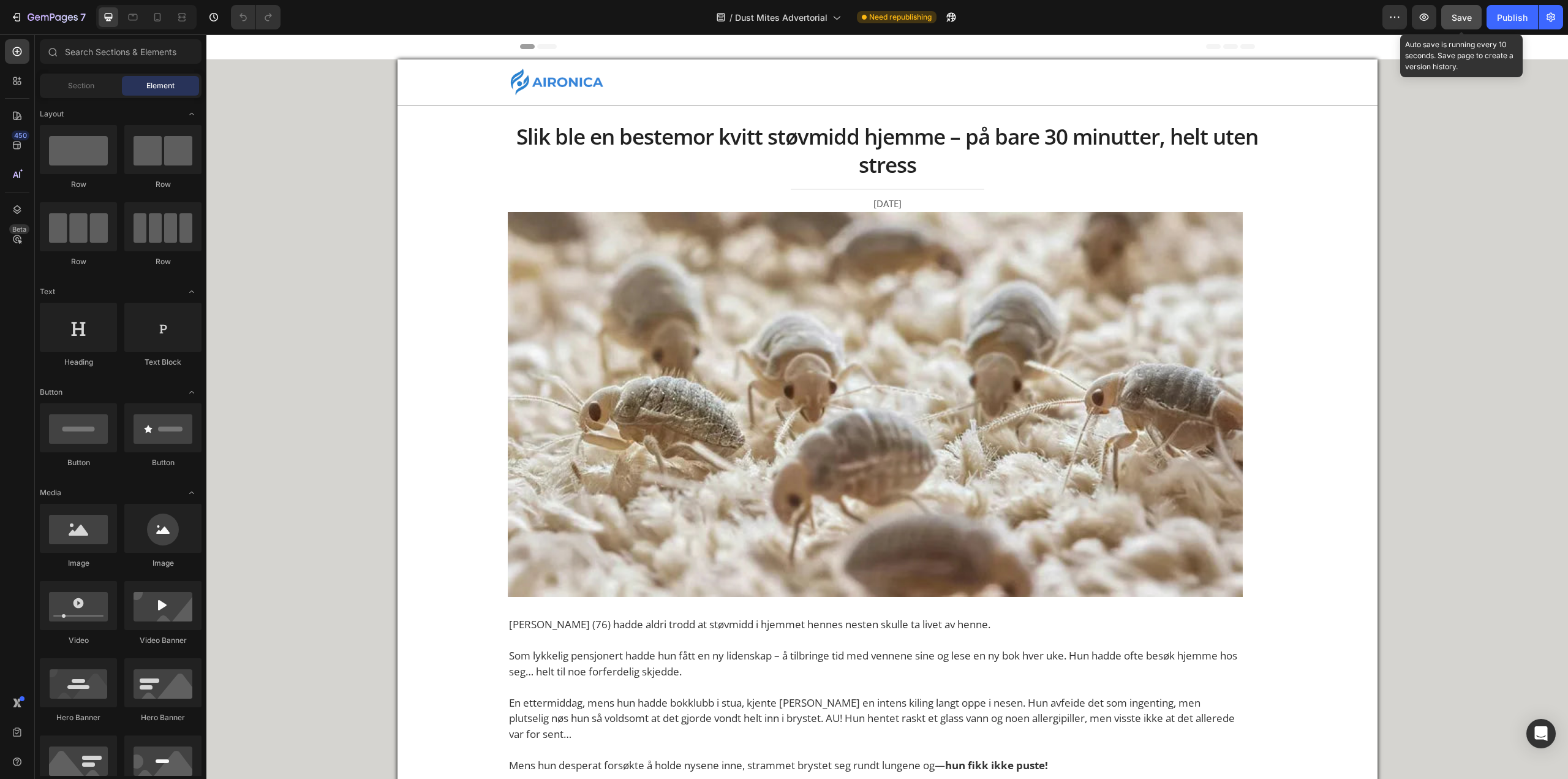
click at [1469, 9] on button "Save" at bounding box center [1462, 17] width 41 height 25
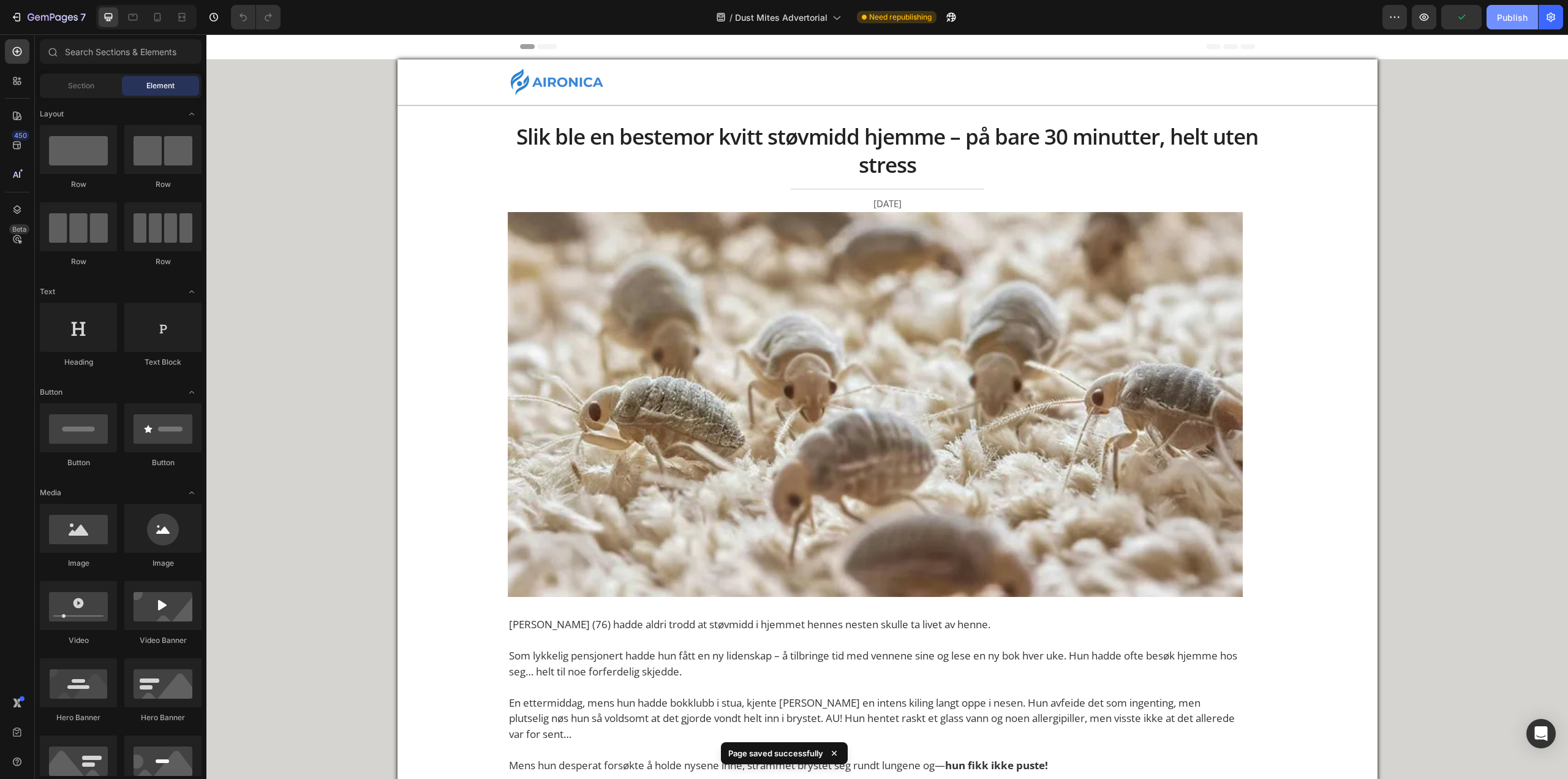
click at [1510, 14] on div "Publish" at bounding box center [1512, 17] width 30 height 13
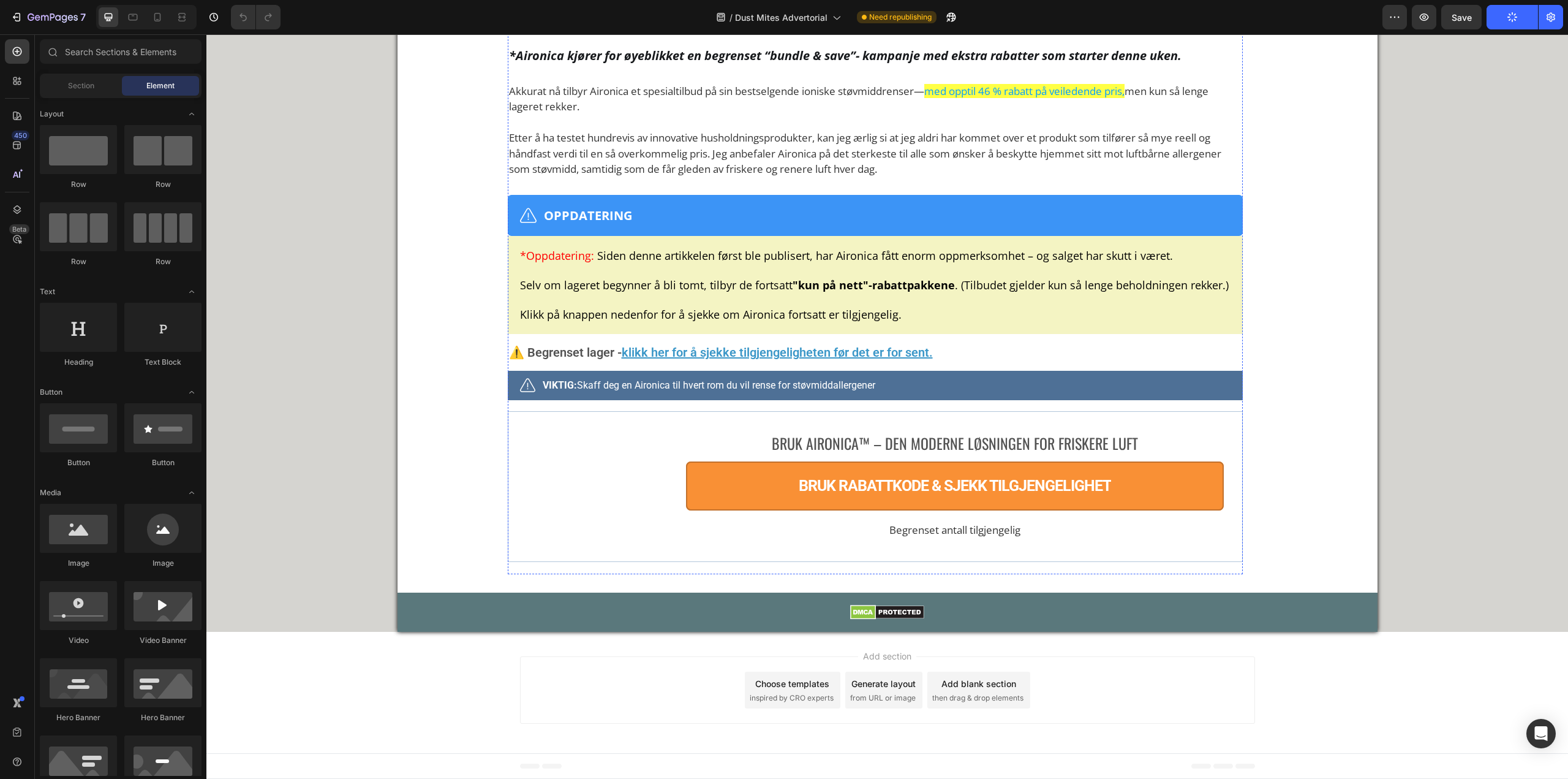
scroll to position [9067, 0]
